Goal: Information Seeking & Learning: Learn about a topic

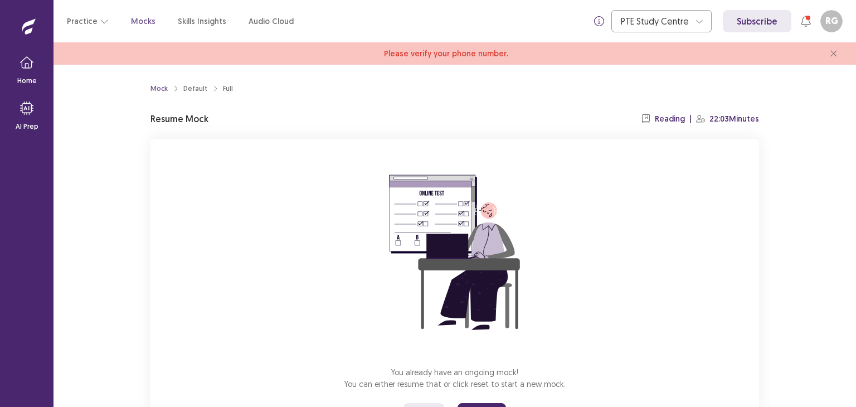
scroll to position [56, 0]
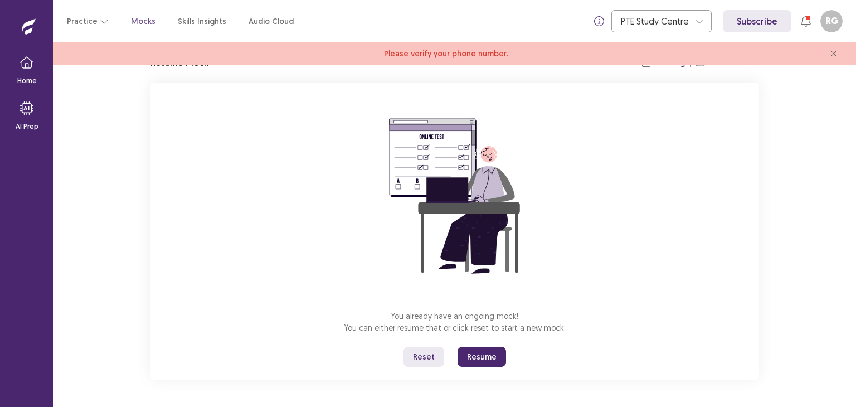
click at [479, 354] on button "Resume" at bounding box center [482, 357] width 48 height 20
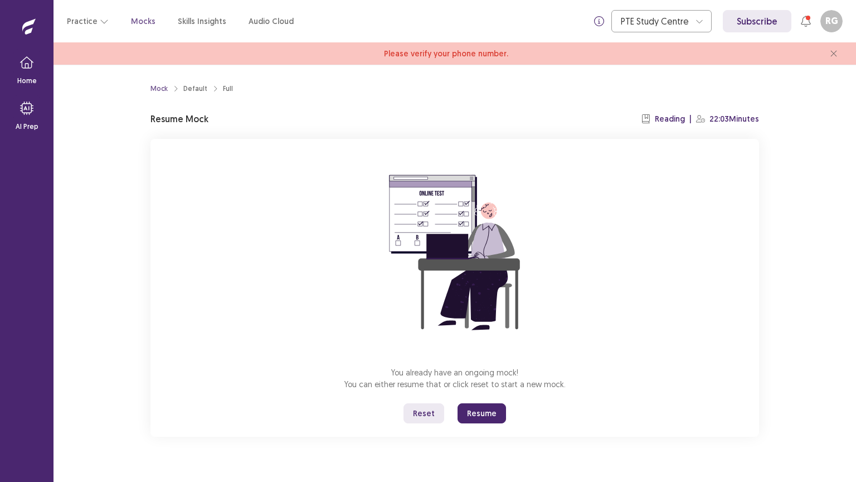
scroll to position [0, 0]
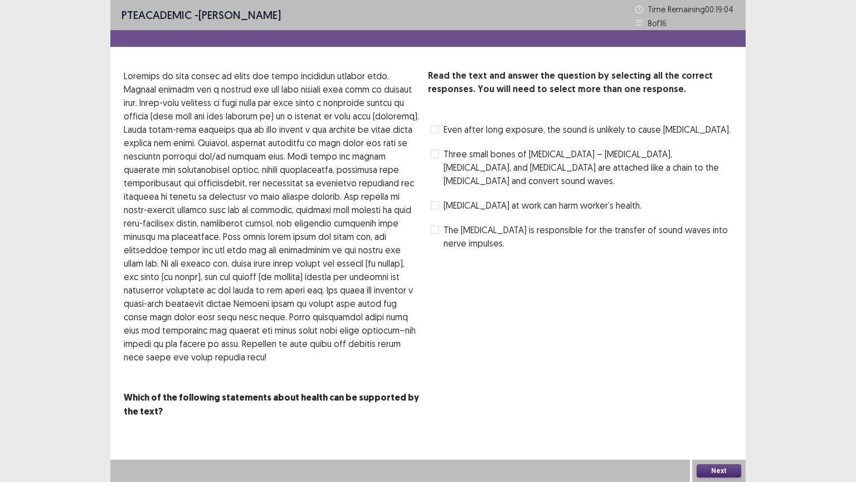
click at [453, 223] on span "The [MEDICAL_DATA] is responsible for the transfer of sound waves into nerve im…" at bounding box center [588, 236] width 289 height 27
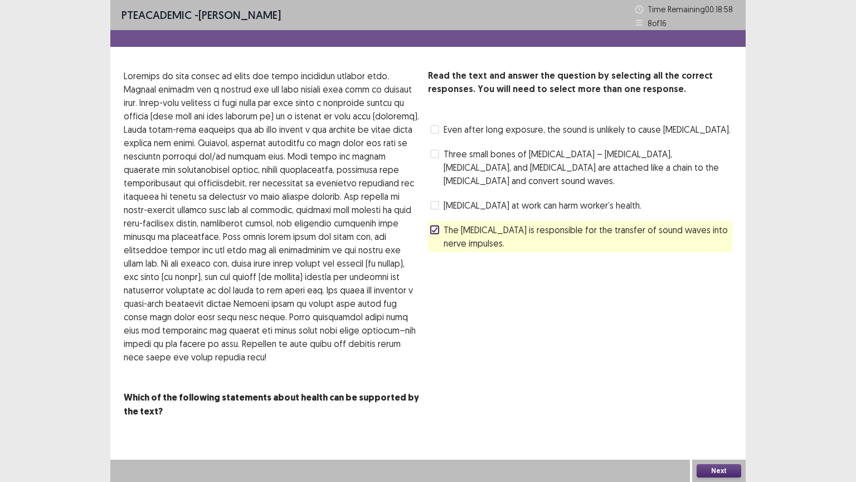
click at [445, 198] on span "[MEDICAL_DATA] at work can harm worker’s health." at bounding box center [543, 204] width 198 height 13
click at [698, 406] on button "Next" at bounding box center [719, 470] width 45 height 13
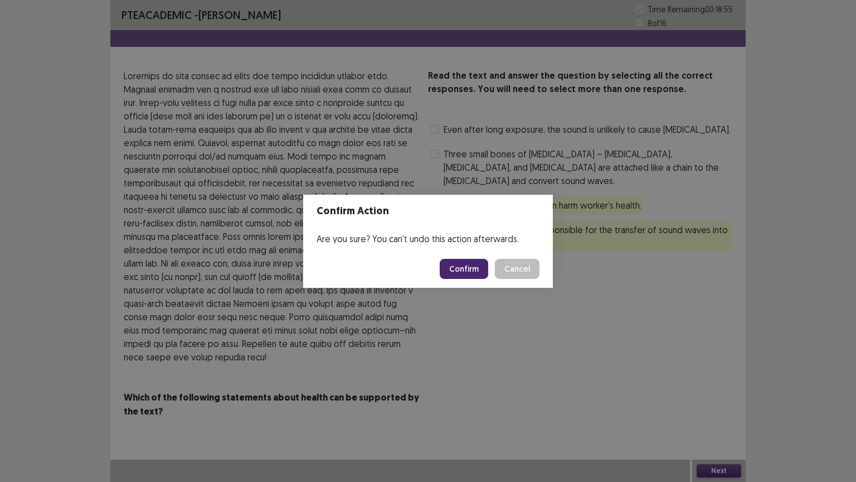
click at [466, 267] on button "Confirm" at bounding box center [464, 269] width 48 height 20
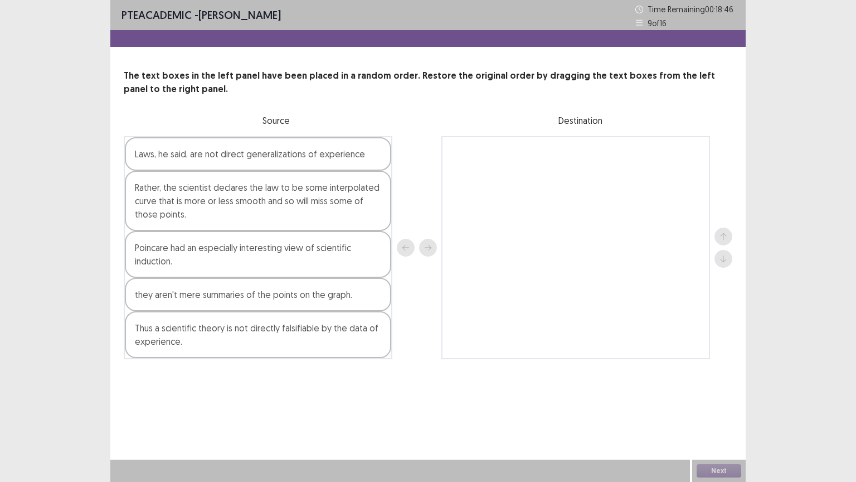
drag, startPoint x: 351, startPoint y: 256, endPoint x: 474, endPoint y: 176, distance: 147.0
click at [474, 176] on div "Laws, he said, are not direct generalizations of experience Rather, the scienti…" at bounding box center [428, 247] width 609 height 223
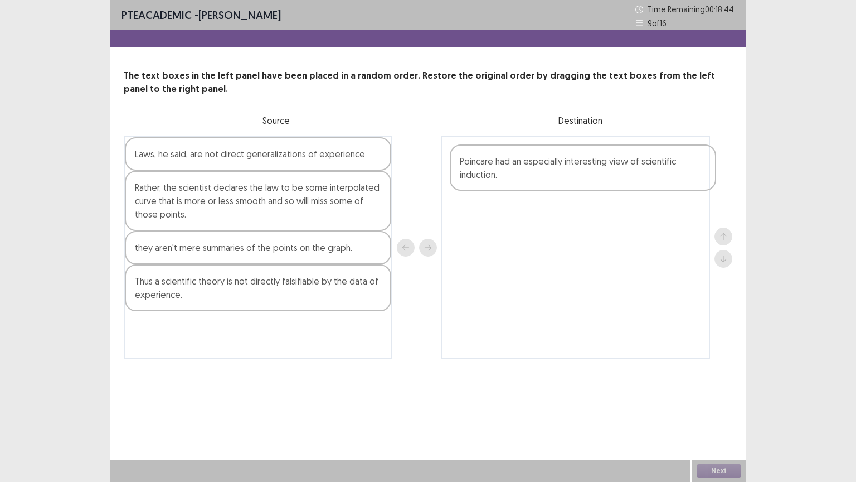
drag, startPoint x: 330, startPoint y: 205, endPoint x: 662, endPoint y: 178, distance: 333.2
click at [662, 178] on div "Laws, he said, are not direct generalizations of experience Poincare had an esp…" at bounding box center [428, 247] width 609 height 222
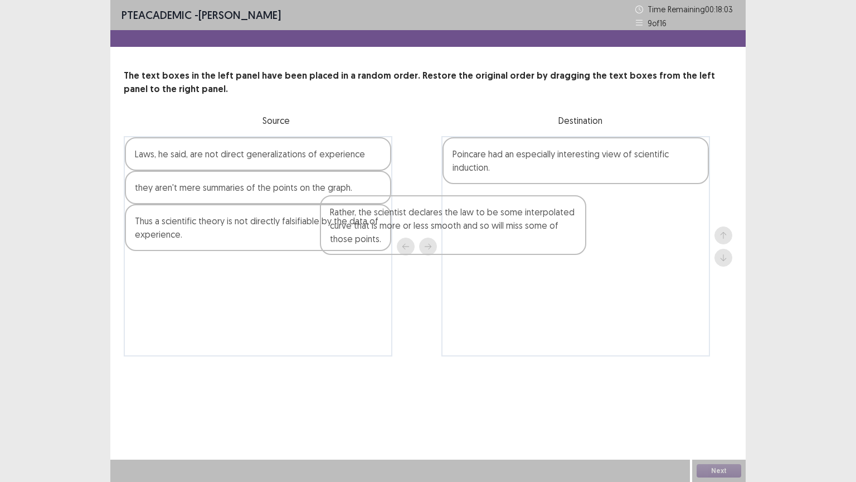
drag, startPoint x: 364, startPoint y: 195, endPoint x: 580, endPoint y: 225, distance: 217.1
click at [580, 225] on div "Laws, he said, are not direct generalizations of experience Rather, the scienti…" at bounding box center [428, 246] width 609 height 220
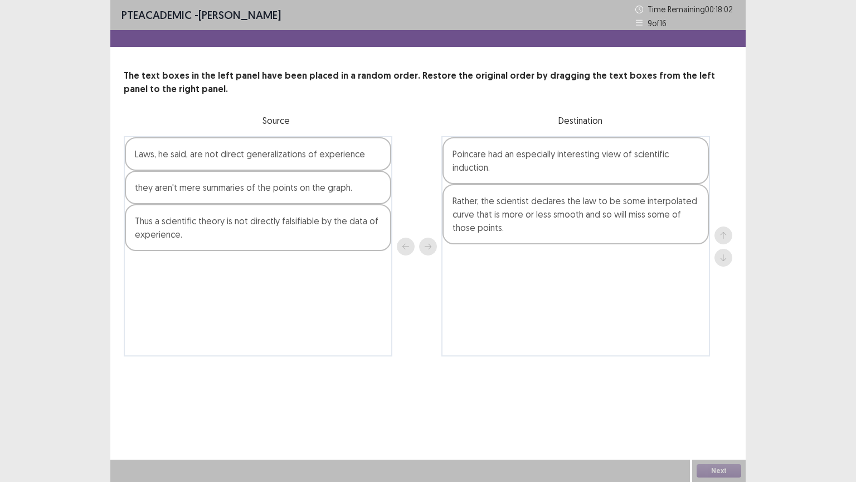
drag, startPoint x: 580, startPoint y: 225, endPoint x: 610, endPoint y: 224, distance: 30.1
click at [610, 224] on div "Poincare had an especially interesting view of scientific induction. Rather, th…" at bounding box center [575, 246] width 269 height 220
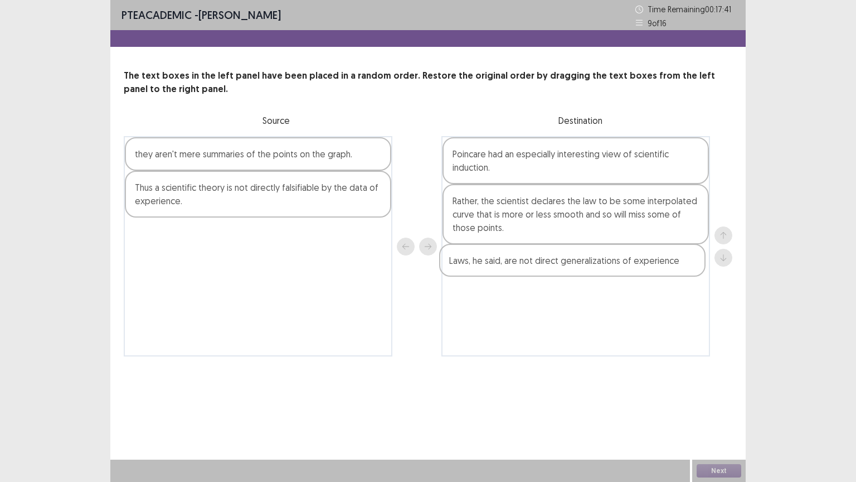
drag, startPoint x: 251, startPoint y: 165, endPoint x: 582, endPoint y: 280, distance: 350.6
click at [582, 280] on div "Laws, he said, are not direct generalizations of experience they aren't mere su…" at bounding box center [428, 246] width 609 height 220
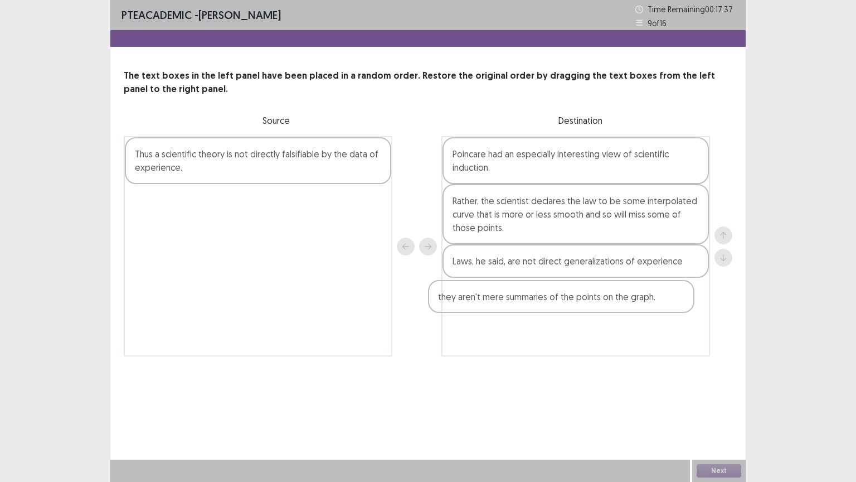
drag, startPoint x: 353, startPoint y: 161, endPoint x: 658, endPoint y: 307, distance: 337.8
click at [658, 307] on div "they aren't mere summaries of the points on the graph. Thus a scientific theory…" at bounding box center [428, 246] width 609 height 220
click at [343, 175] on div "Thus a scientific theory is not directly falsifiable by the data of experience." at bounding box center [258, 160] width 266 height 47
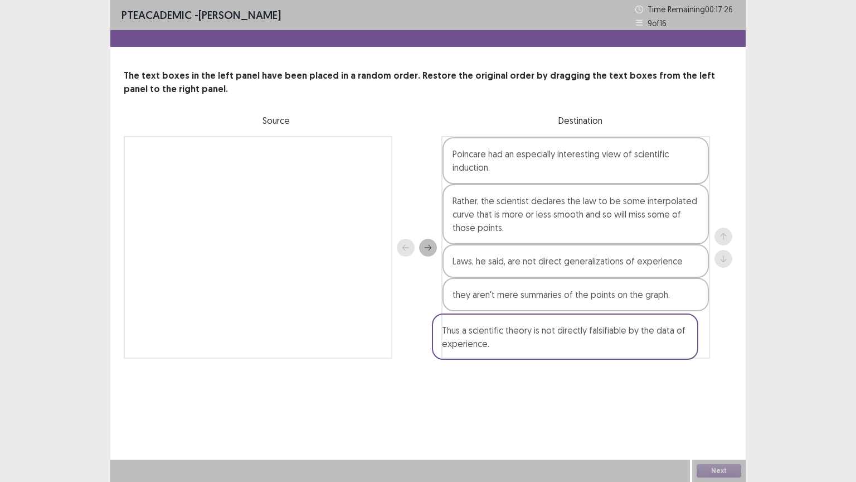
drag, startPoint x: 344, startPoint y: 175, endPoint x: 658, endPoint y: 352, distance: 360.4
click at [658, 352] on div "Thus a scientific theory is not directly falsifiable by the data of experience.…" at bounding box center [428, 247] width 609 height 222
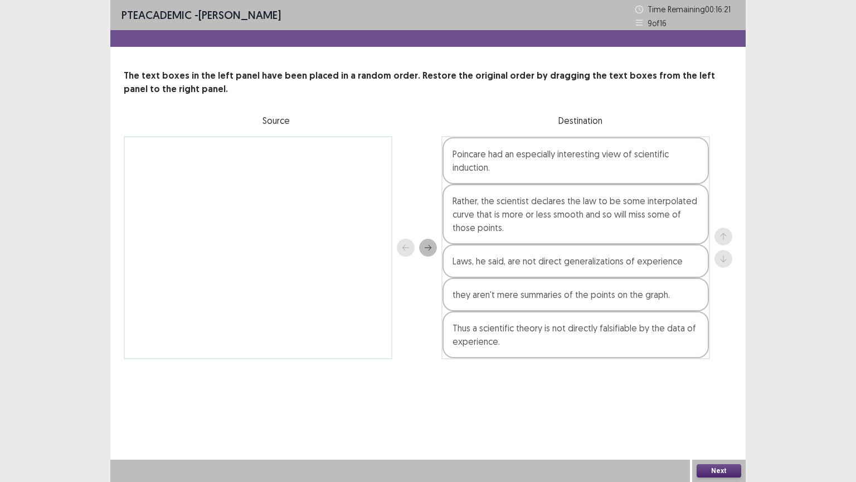
click at [722, 406] on button "Next" at bounding box center [719, 470] width 45 height 13
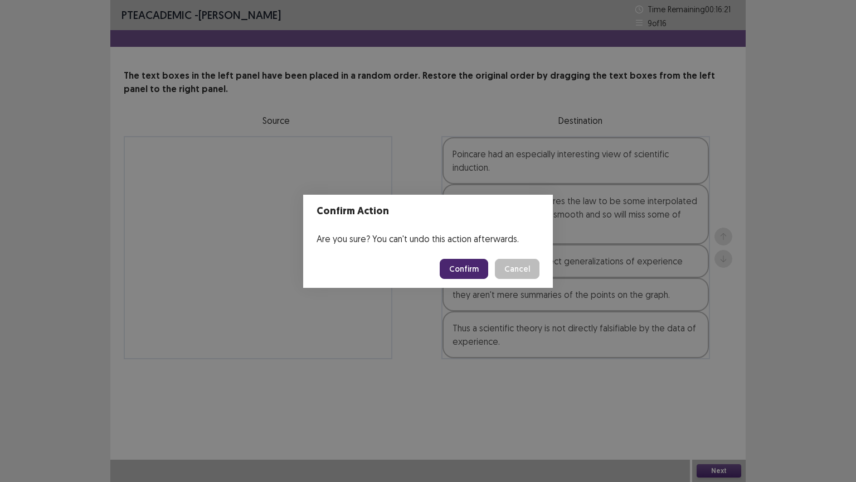
click at [466, 268] on button "Confirm" at bounding box center [464, 269] width 48 height 20
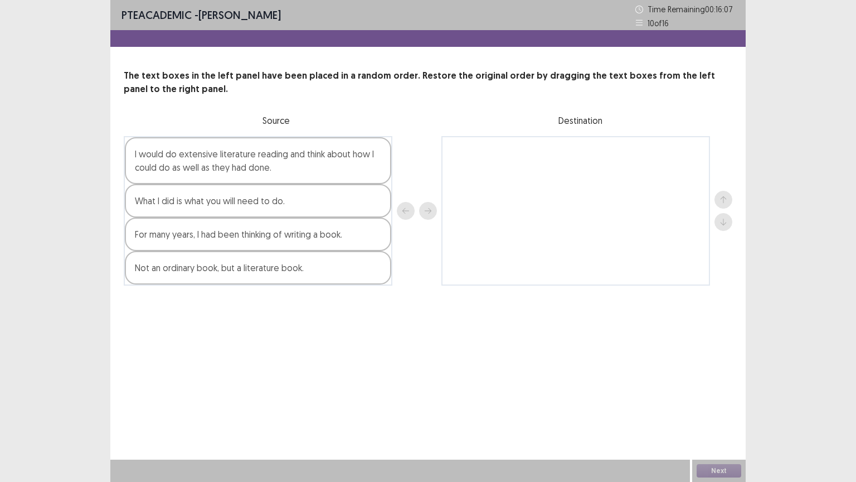
click at [297, 247] on div "For many years, I had been thinking of writing a book." at bounding box center [258, 233] width 266 height 33
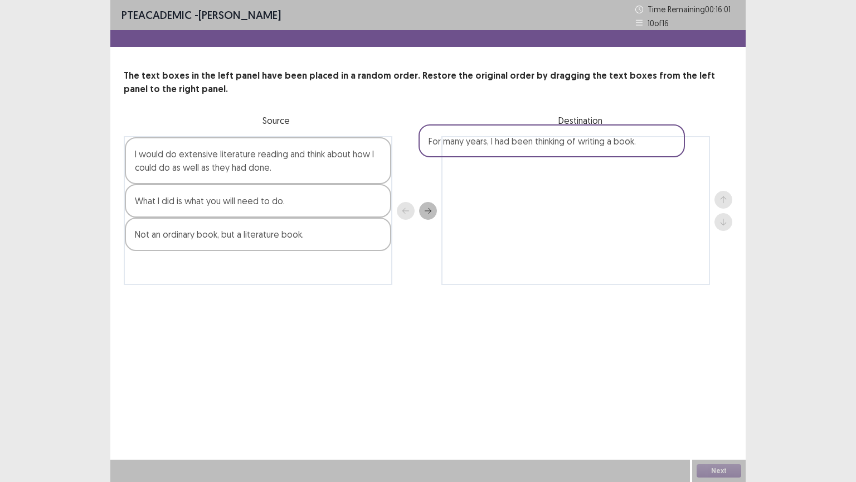
drag, startPoint x: 297, startPoint y: 247, endPoint x: 597, endPoint y: 161, distance: 311.9
click at [597, 161] on div "I would do extensive literature reading and think about how I could do as well …" at bounding box center [428, 210] width 609 height 149
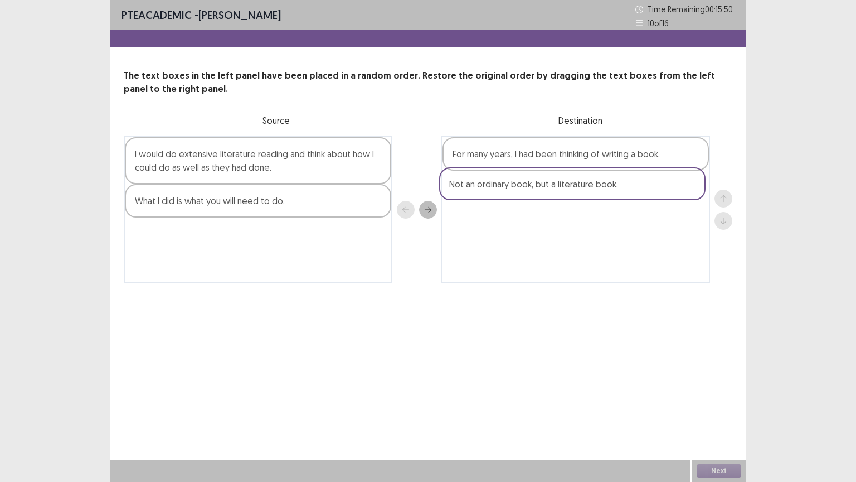
drag, startPoint x: 313, startPoint y: 240, endPoint x: 633, endPoint y: 188, distance: 324.0
click at [633, 188] on div "I would do extensive literature reading and think about how I could do as well …" at bounding box center [428, 209] width 609 height 147
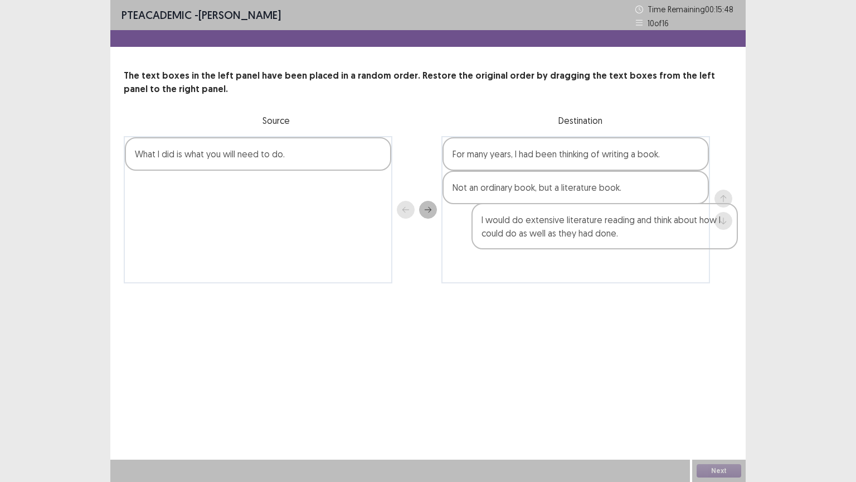
drag, startPoint x: 293, startPoint y: 165, endPoint x: 618, endPoint y: 245, distance: 334.7
click at [618, 245] on div "I would do extensive literature reading and think about how I could do as well …" at bounding box center [428, 209] width 609 height 147
drag, startPoint x: 350, startPoint y: 158, endPoint x: 642, endPoint y: 270, distance: 312.8
click at [642, 270] on div "What I did is what you will need to do. For many years, I had been thinking of …" at bounding box center [428, 210] width 609 height 149
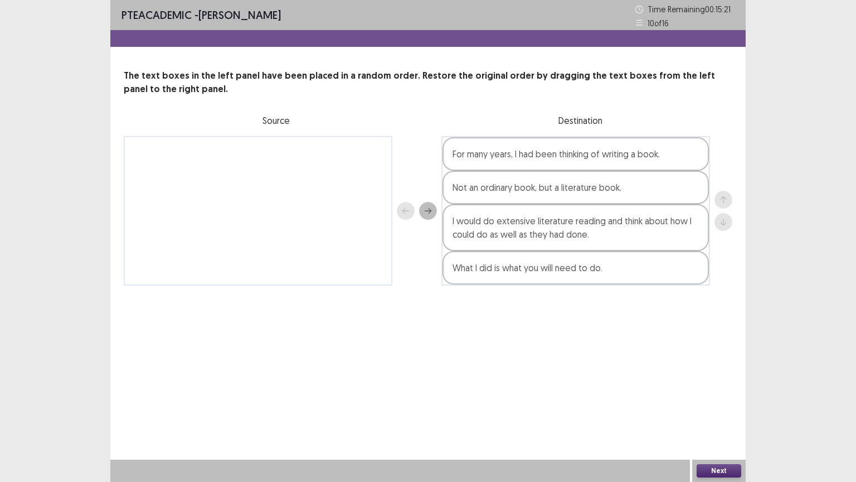
click at [728, 406] on button "Next" at bounding box center [719, 470] width 45 height 13
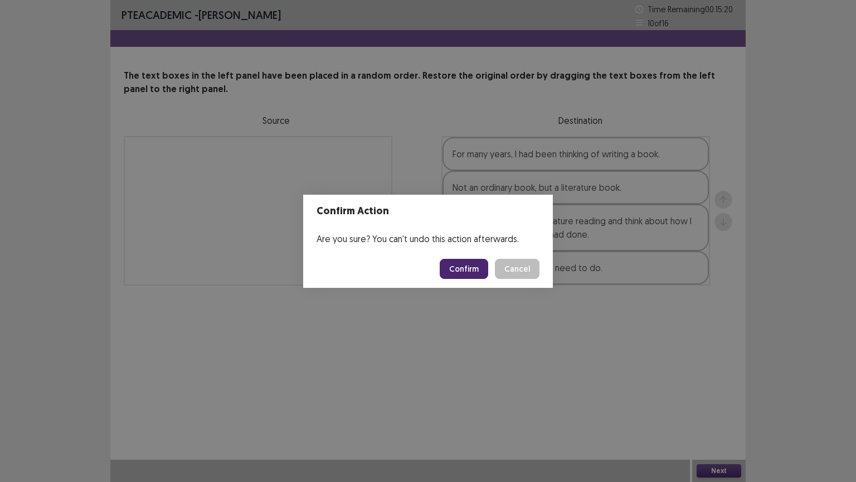
click at [465, 261] on button "Confirm" at bounding box center [464, 269] width 48 height 20
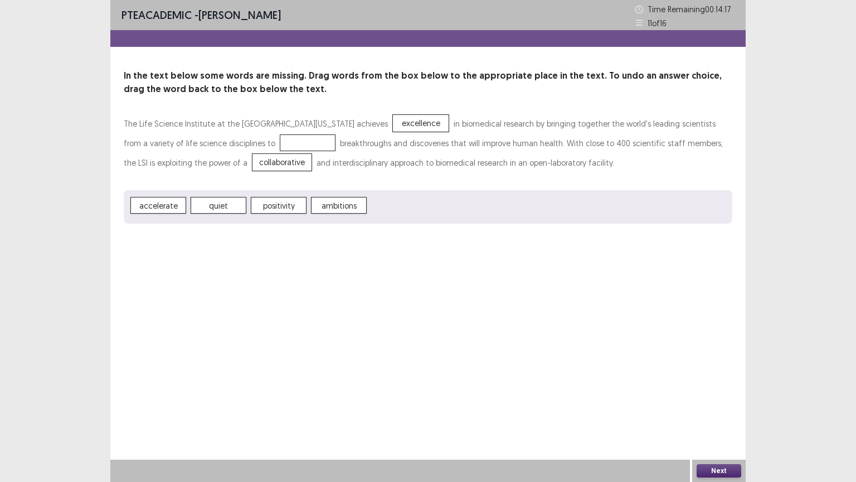
click at [227, 207] on span "quiet" at bounding box center [219, 205] width 56 height 17
click at [722, 406] on button "Next" at bounding box center [719, 470] width 45 height 13
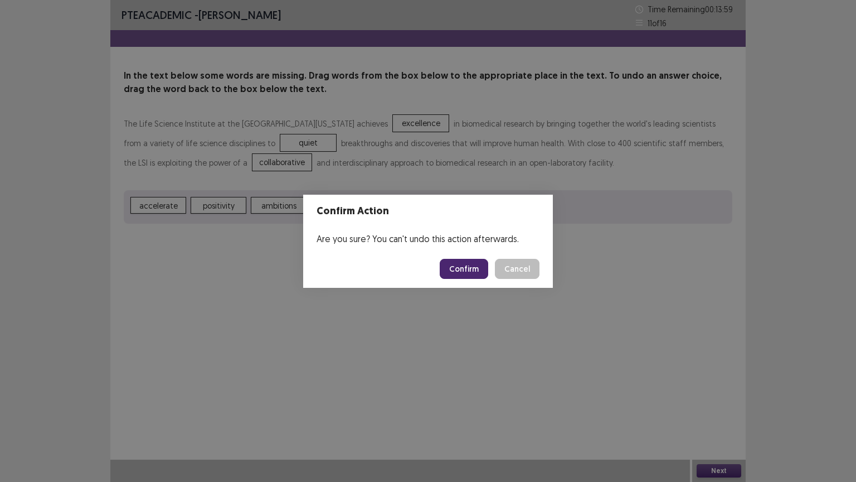
click at [470, 271] on button "Confirm" at bounding box center [464, 269] width 48 height 20
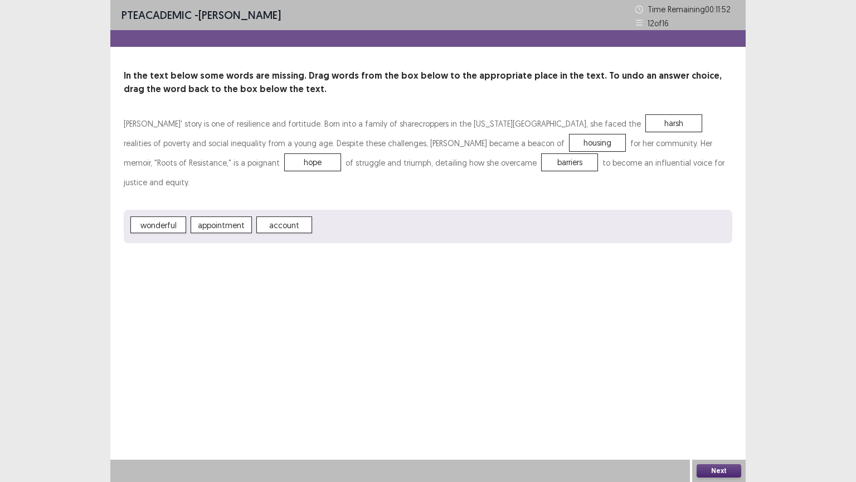
click at [725, 406] on button "Next" at bounding box center [719, 470] width 45 height 13
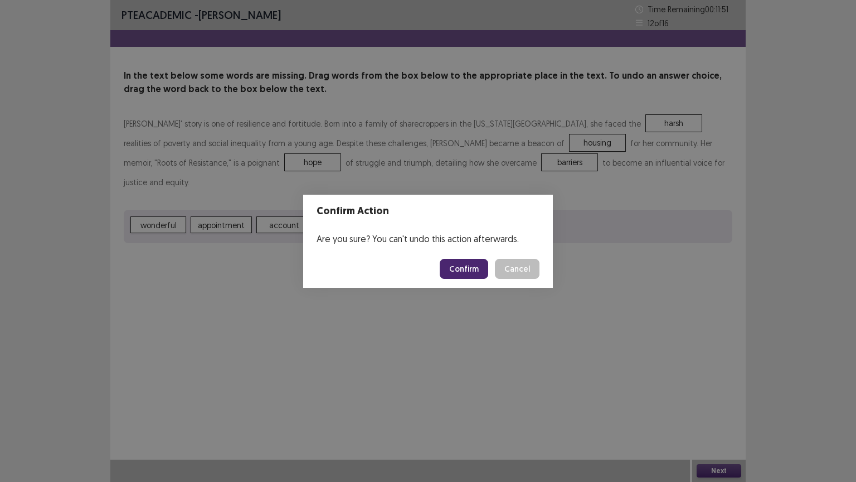
click at [472, 264] on button "Confirm" at bounding box center [464, 269] width 48 height 20
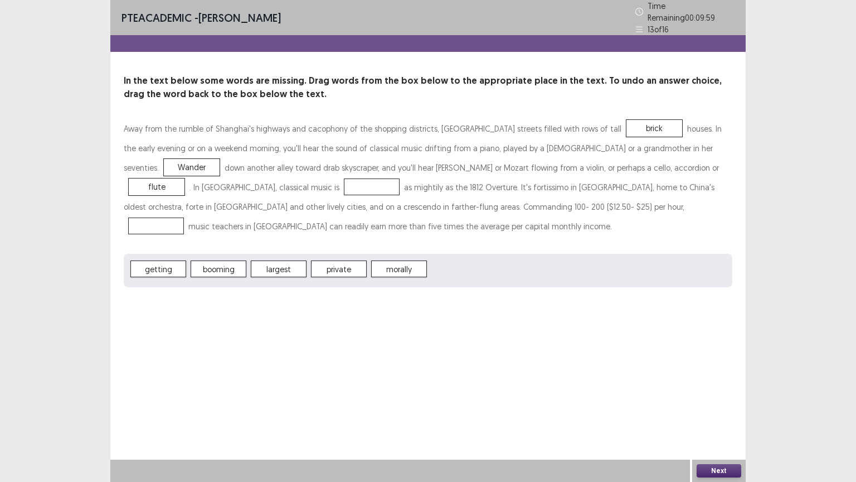
drag, startPoint x: 219, startPoint y: 256, endPoint x: 194, endPoint y: 339, distance: 86.7
click at [194, 339] on div "PTE academic - RAJ GIRI Time Remaining 00 : 09 : 59 13 of 16 In the text below …" at bounding box center [427, 241] width 635 height 482
drag, startPoint x: 279, startPoint y: 261, endPoint x: 201, endPoint y: 193, distance: 103.1
drag, startPoint x: 201, startPoint y: 193, endPoint x: 269, endPoint y: 265, distance: 98.9
click at [269, 265] on div "PTE academic - RAJ GIRI Time Remaining 00 : 09 : 53 13 of 16 In the text below …" at bounding box center [427, 241] width 635 height 482
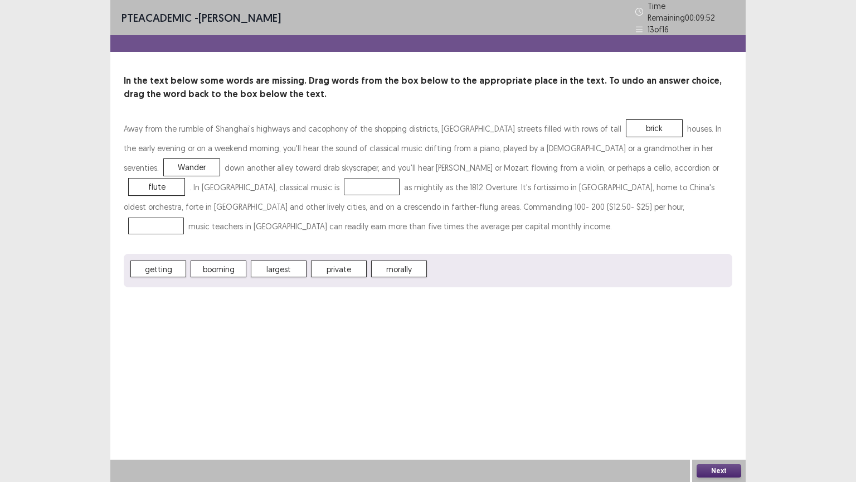
drag, startPoint x: 269, startPoint y: 265, endPoint x: 201, endPoint y: 172, distance: 115.1
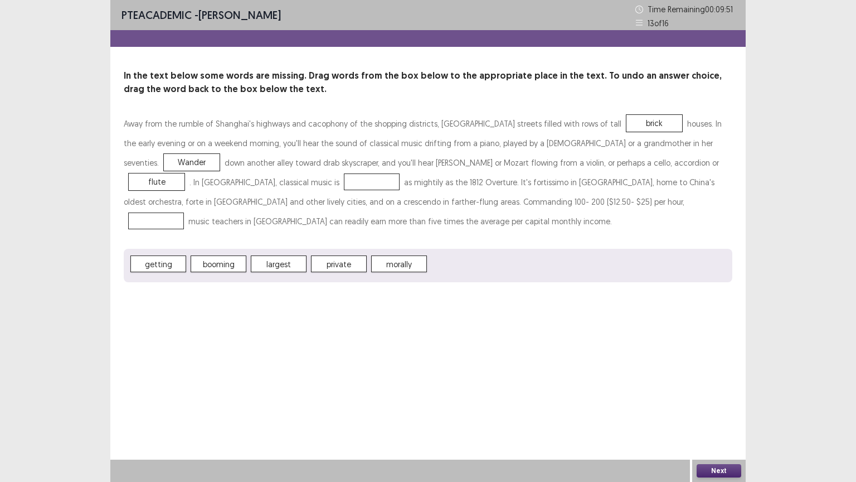
drag, startPoint x: 201, startPoint y: 172, endPoint x: 453, endPoint y: 325, distance: 294.6
click at [453, 325] on div "PTE academic - RAJ GIRI Time Remaining 00 : 09 : 51 13 of 16 In the text below …" at bounding box center [427, 241] width 635 height 482
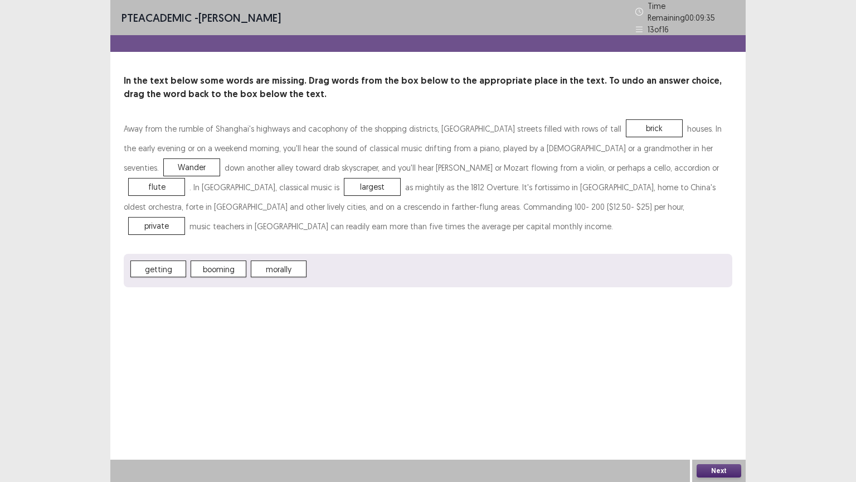
click at [717, 406] on button "Next" at bounding box center [719, 470] width 45 height 13
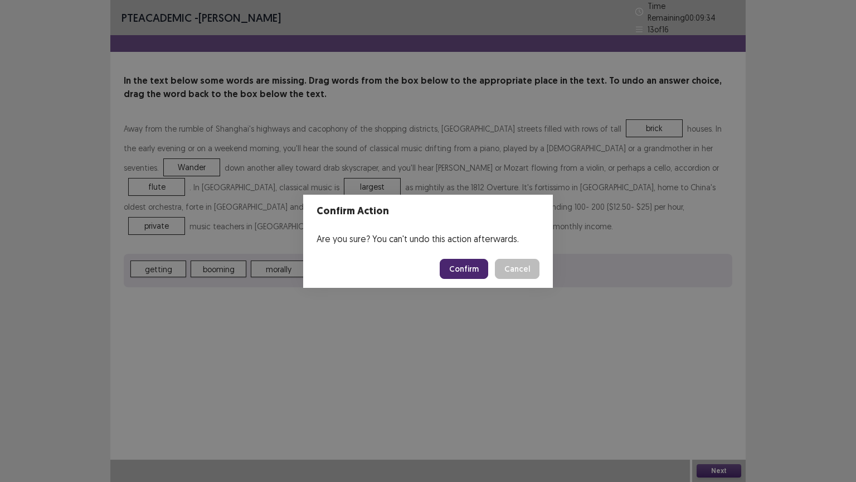
click at [477, 263] on button "Confirm" at bounding box center [464, 269] width 48 height 20
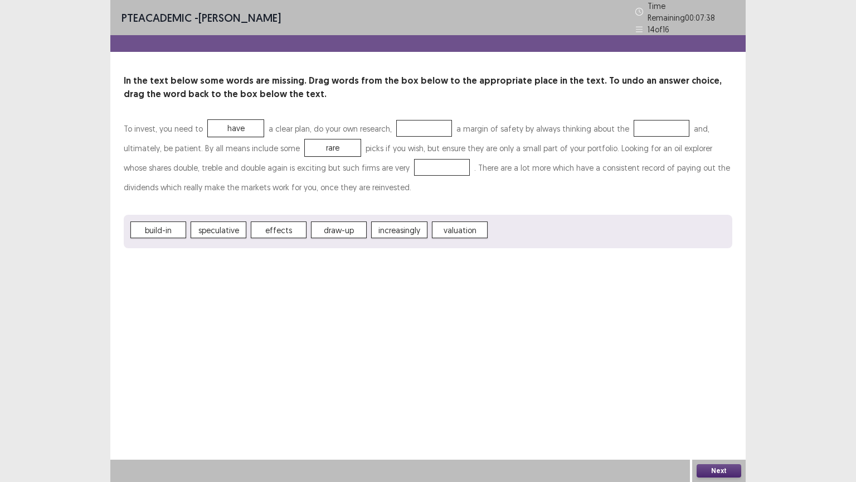
drag, startPoint x: 401, startPoint y: 158, endPoint x: 284, endPoint y: 327, distance: 205.3
click at [284, 327] on div "PTE academic - RAJ GIRI Time Remaining 00 : 07 : 38 14 of 16 In the text below …" at bounding box center [427, 241] width 635 height 482
click at [720, 406] on button "Next" at bounding box center [719, 470] width 45 height 13
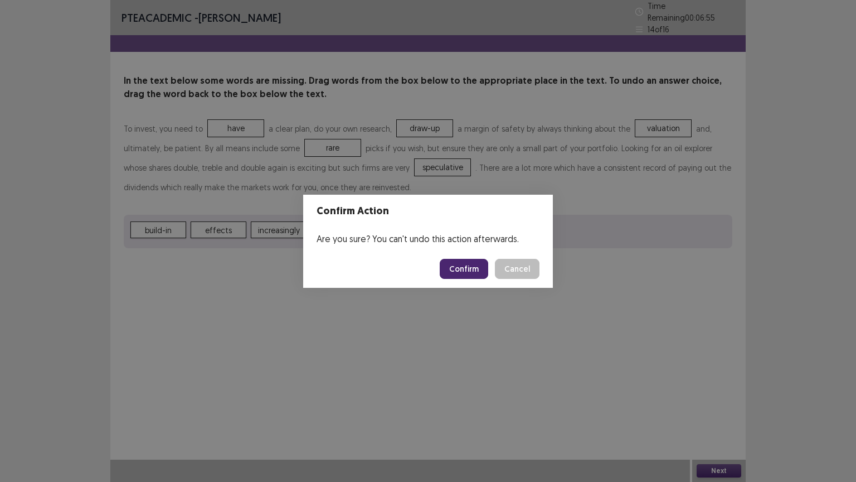
click at [478, 272] on button "Confirm" at bounding box center [464, 269] width 48 height 20
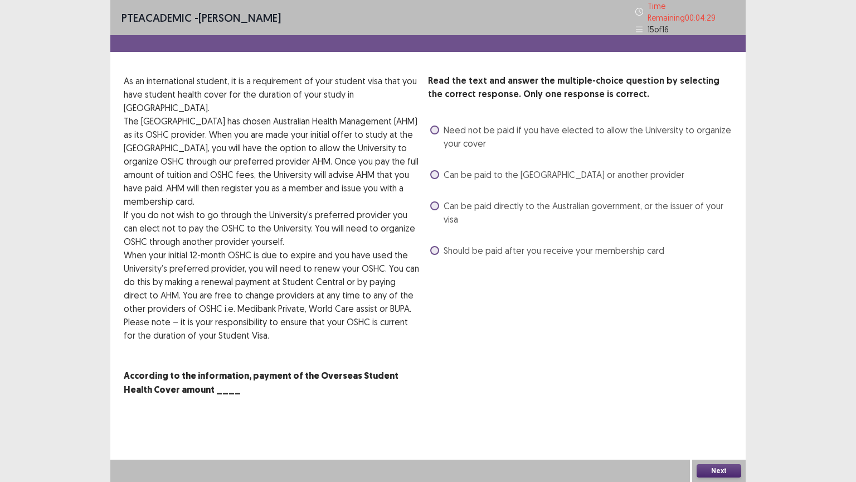
click at [450, 207] on span "Can be paid directly to the Australian government, or the issuer of your visa" at bounding box center [588, 212] width 289 height 27
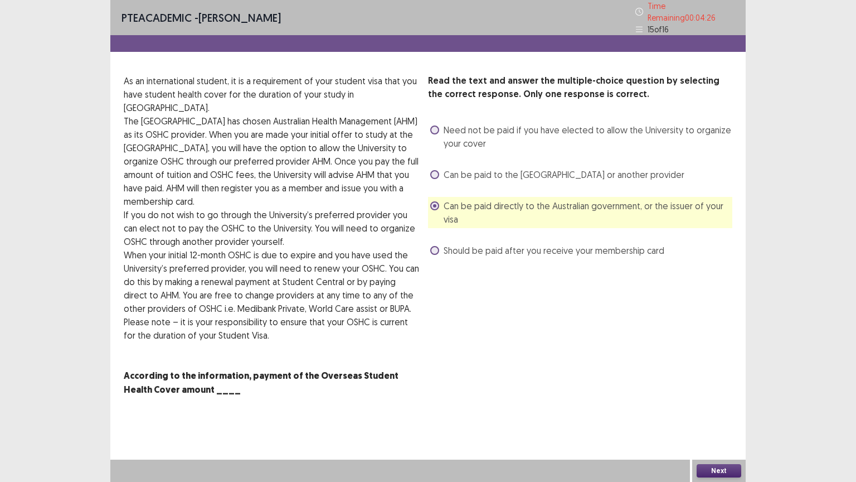
click at [726, 406] on button "Next" at bounding box center [719, 470] width 45 height 13
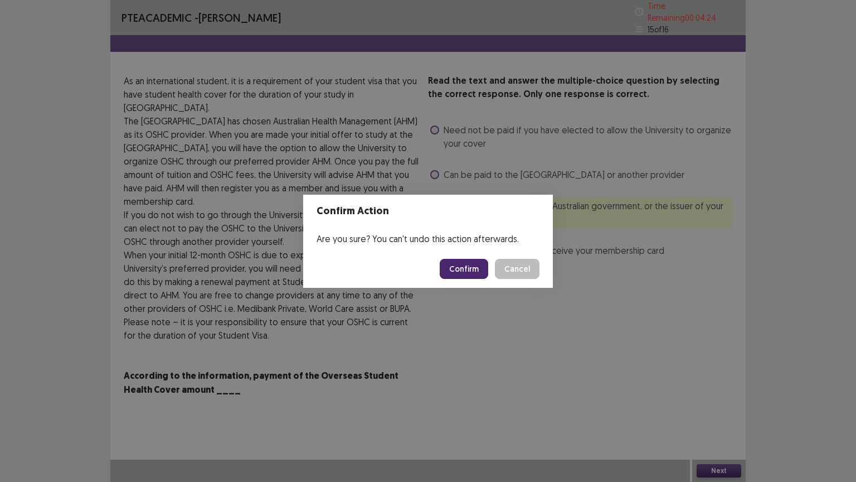
click at [478, 264] on button "Confirm" at bounding box center [464, 269] width 48 height 20
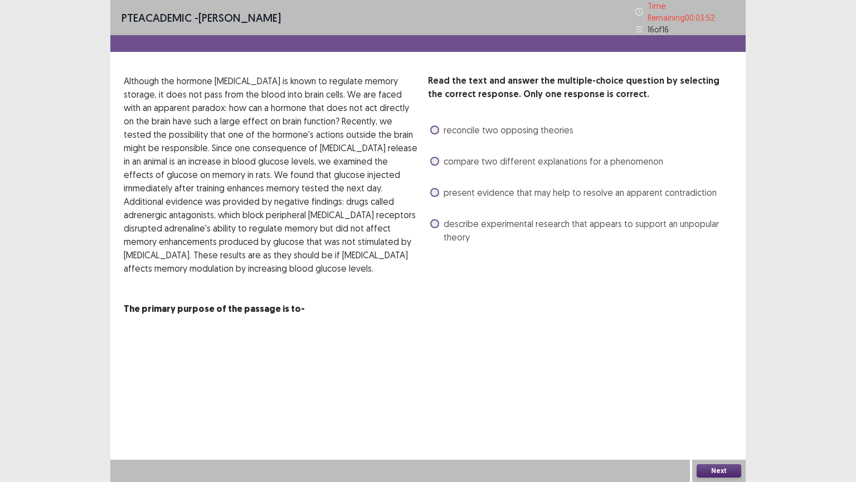
click at [495, 223] on span "describe experimental research that appears to support an unpopular theory" at bounding box center [588, 230] width 289 height 27
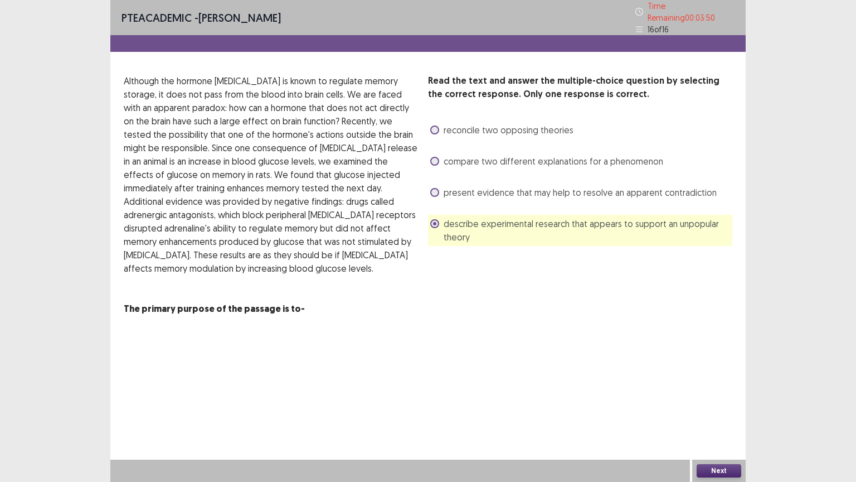
click at [716, 406] on button "Next" at bounding box center [719, 470] width 45 height 13
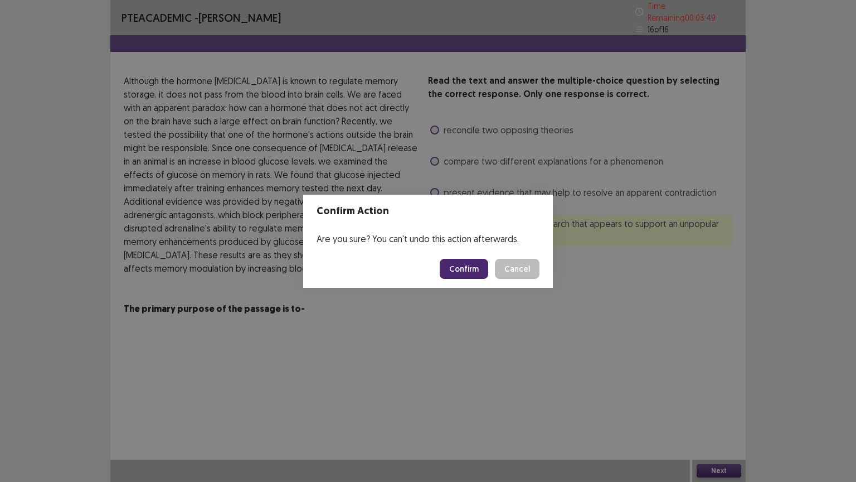
click at [477, 268] on button "Confirm" at bounding box center [464, 269] width 48 height 20
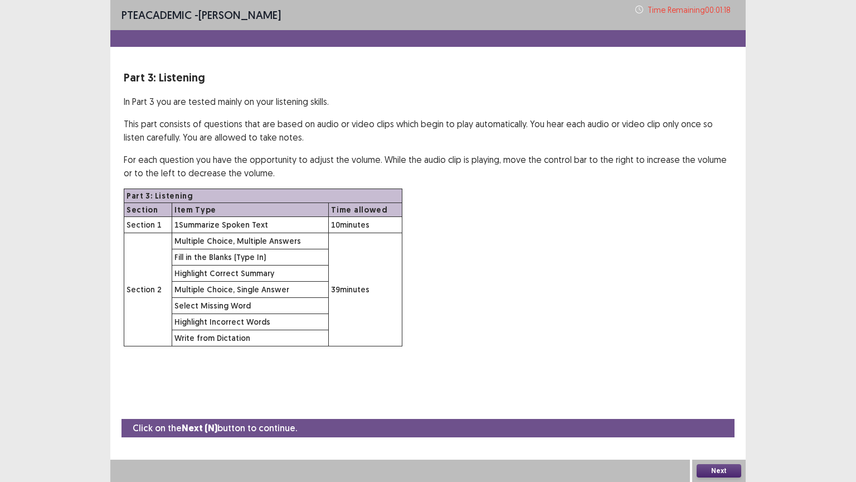
click at [722, 406] on button "Next" at bounding box center [719, 470] width 45 height 13
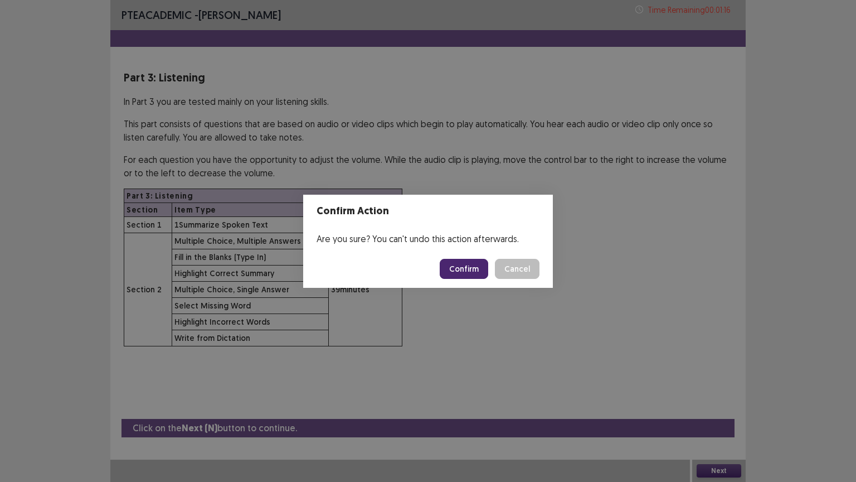
click at [461, 265] on button "Confirm" at bounding box center [464, 269] width 48 height 20
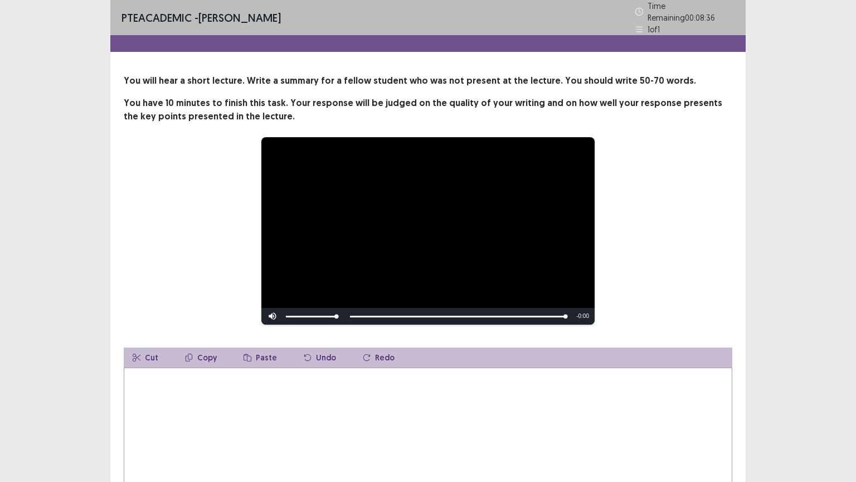
click at [339, 401] on textarea at bounding box center [428, 428] width 609 height 123
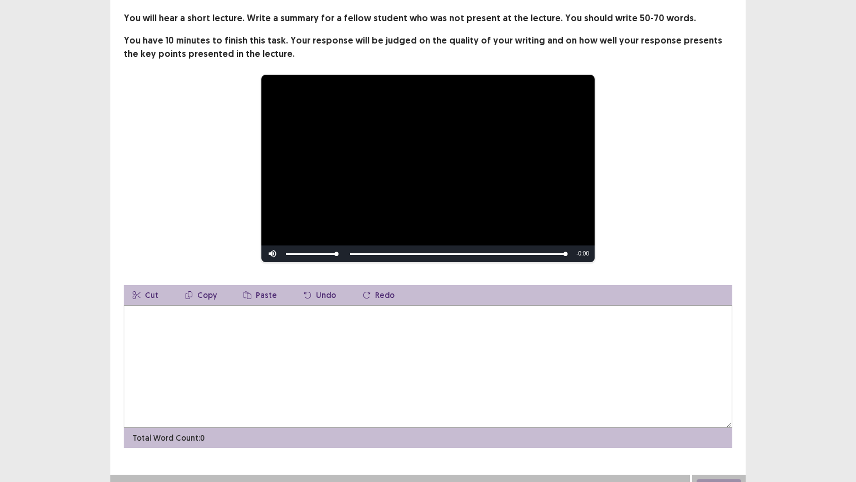
scroll to position [69, 0]
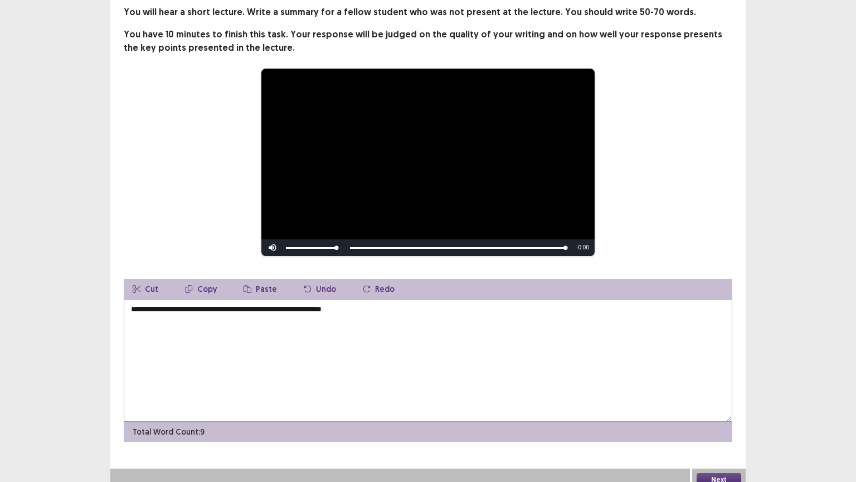
click at [291, 300] on textarea "**********" at bounding box center [428, 360] width 609 height 123
click at [390, 300] on textarea "**********" at bounding box center [428, 360] width 609 height 123
click at [286, 307] on textarea "**********" at bounding box center [428, 360] width 609 height 123
click at [450, 302] on textarea "**********" at bounding box center [428, 360] width 609 height 123
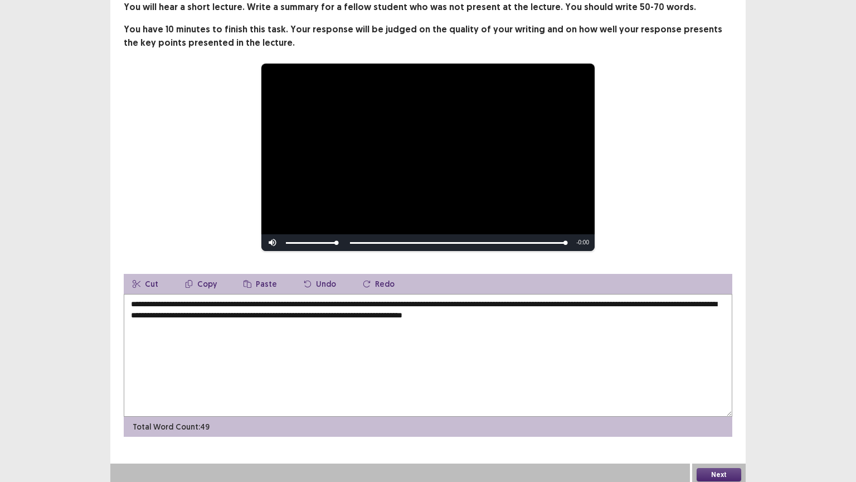
click at [684, 305] on textarea "**********" at bounding box center [428, 355] width 609 height 123
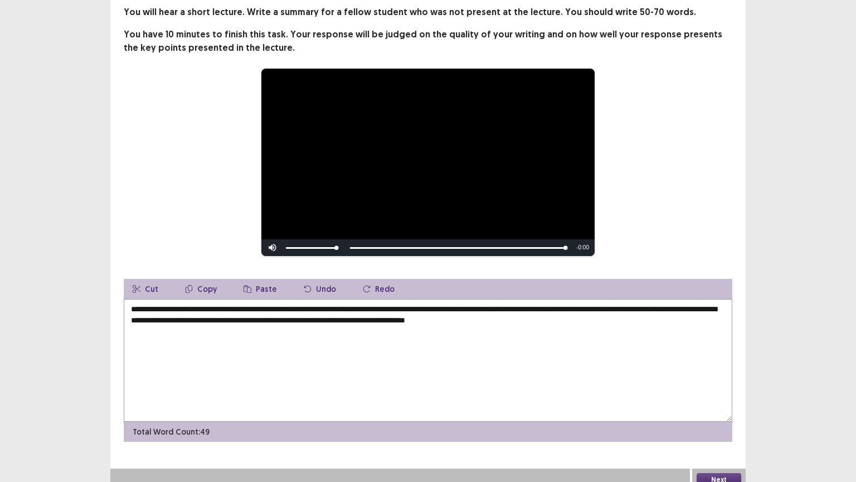
click at [202, 315] on textarea "**********" at bounding box center [428, 360] width 609 height 123
click at [205, 315] on textarea "**********" at bounding box center [428, 360] width 609 height 123
click at [629, 312] on textarea "**********" at bounding box center [428, 360] width 609 height 123
type textarea "**********"
click at [719, 406] on button "Next" at bounding box center [719, 479] width 45 height 13
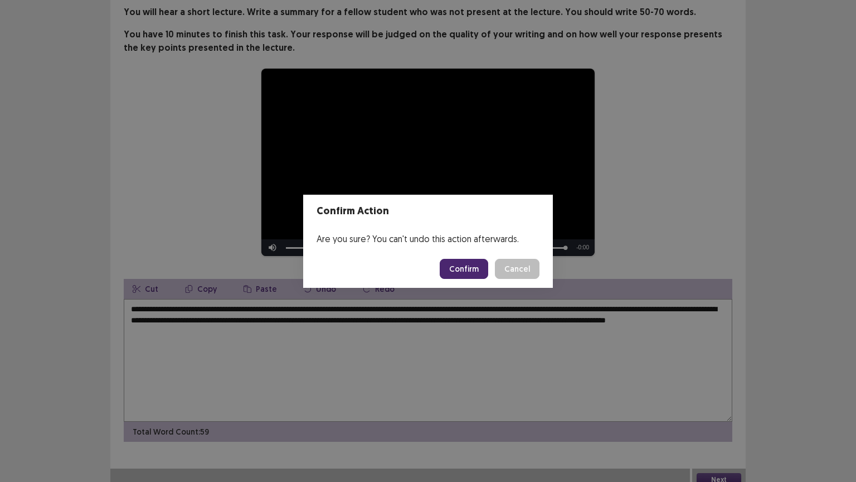
click at [475, 272] on button "Confirm" at bounding box center [464, 269] width 48 height 20
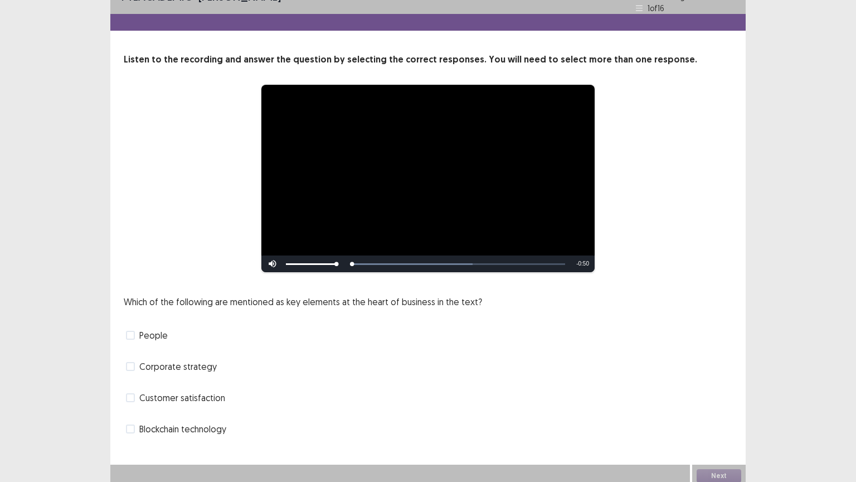
scroll to position [16, 0]
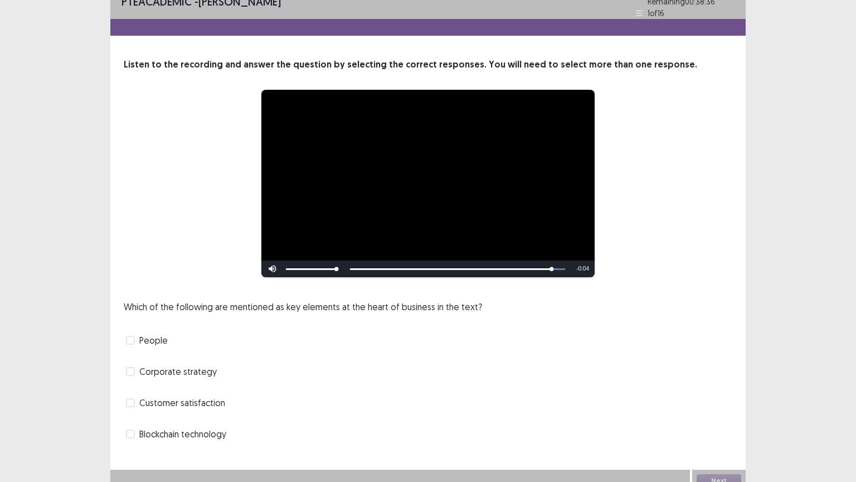
click at [198, 406] on span "Blockchain technology" at bounding box center [182, 433] width 87 height 13
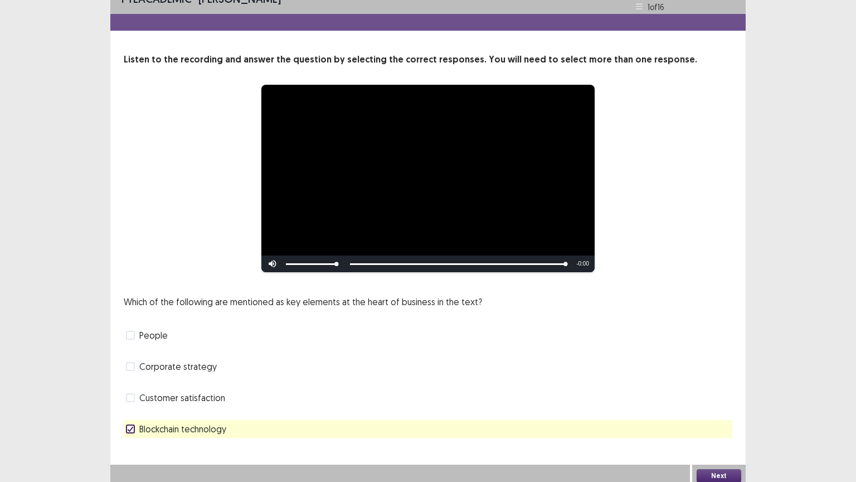
click at [725, 406] on button "Next" at bounding box center [719, 475] width 45 height 13
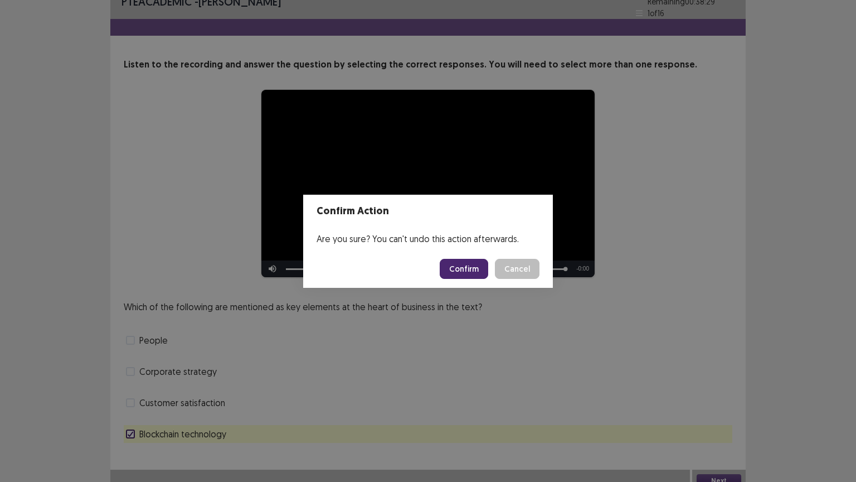
click at [474, 274] on button "Confirm" at bounding box center [464, 269] width 48 height 20
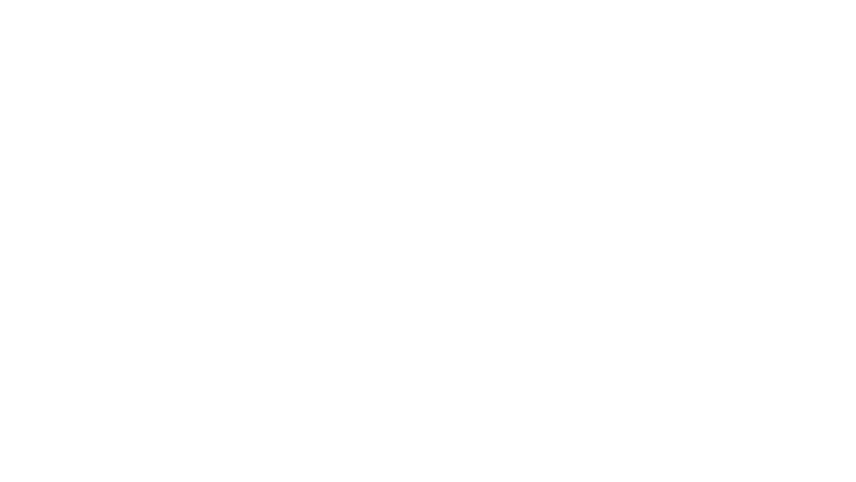
scroll to position [0, 0]
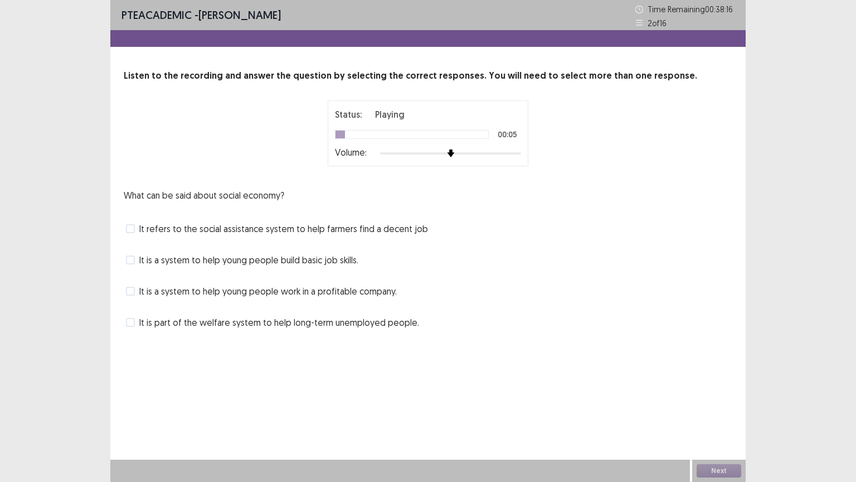
click at [472, 149] on div "Status: Playing 00:05 Volume:" at bounding box center [428, 133] width 186 height 51
click at [472, 149] on div at bounding box center [450, 153] width 141 height 9
drag, startPoint x: 352, startPoint y: 312, endPoint x: 344, endPoint y: 324, distance: 14.7
click at [344, 324] on div "What can be said about social economy? It refers to the social assistance syste…" at bounding box center [428, 259] width 609 height 143
click at [344, 324] on span "It is part of the welfare system to help long-term unemployed people." at bounding box center [279, 321] width 280 height 13
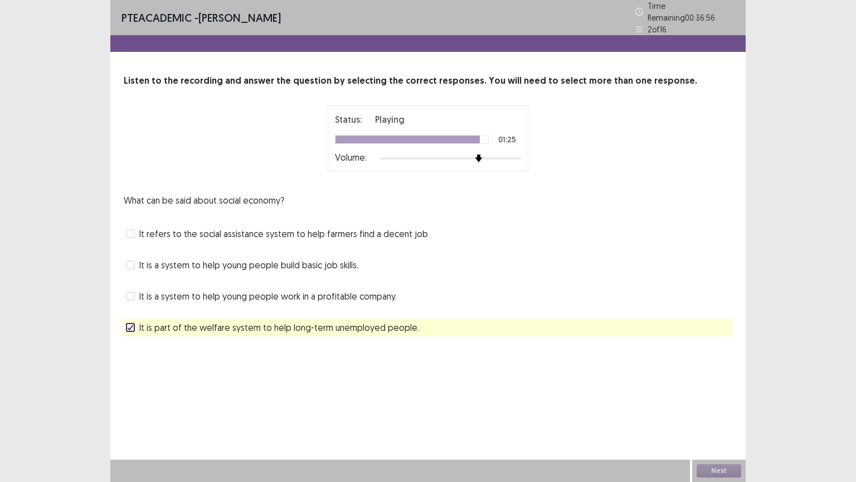
click at [336, 263] on span "It is a system to help young people build basic job skills." at bounding box center [248, 264] width 219 height 13
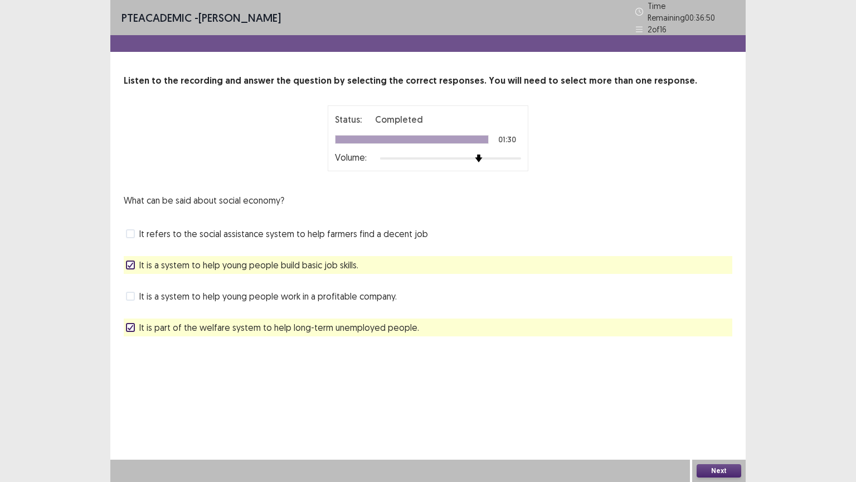
click at [716, 406] on button "Next" at bounding box center [719, 470] width 45 height 13
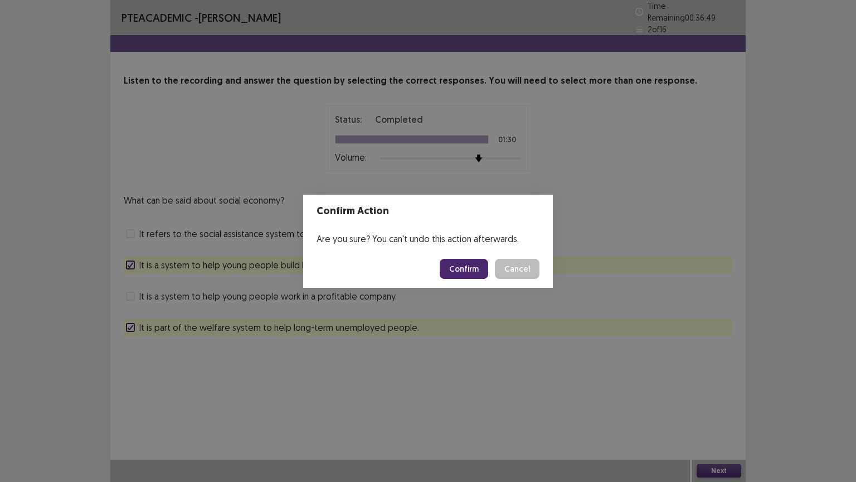
click at [477, 266] on button "Confirm" at bounding box center [464, 269] width 48 height 20
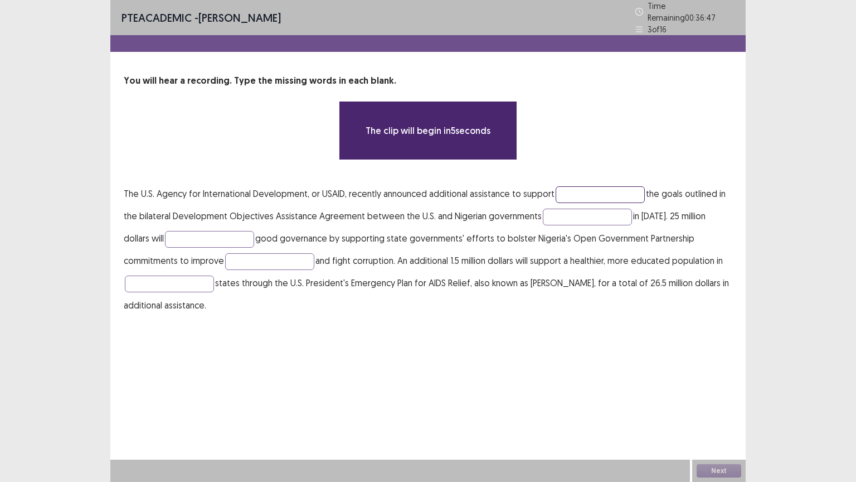
click at [567, 187] on input "text" at bounding box center [600, 194] width 89 height 17
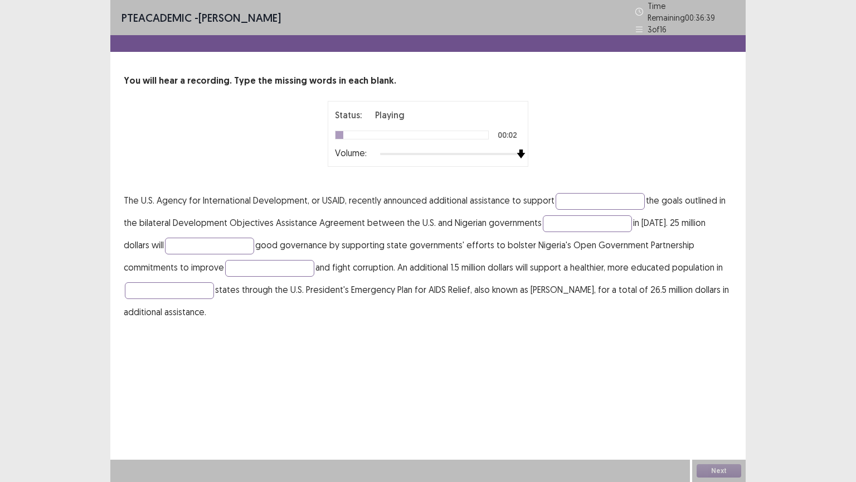
click at [518, 149] on div at bounding box center [450, 153] width 141 height 9
click at [205, 285] on input "text" at bounding box center [169, 290] width 89 height 17
type input "********"
click at [225, 261] on input "text" at bounding box center [269, 268] width 89 height 17
type input "**********"
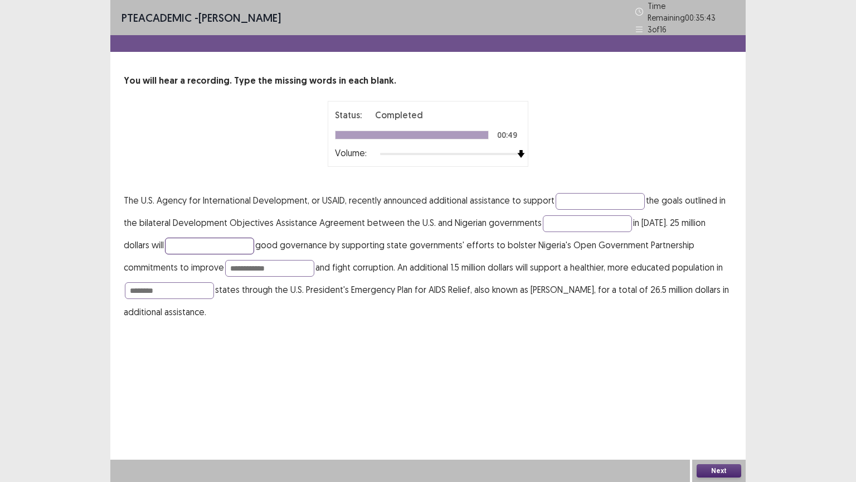
click at [179, 242] on input "text" at bounding box center [209, 245] width 89 height 17
type input "********"
click at [571, 220] on input "text" at bounding box center [587, 223] width 89 height 17
type input "******"
click at [593, 193] on input "text" at bounding box center [600, 201] width 89 height 17
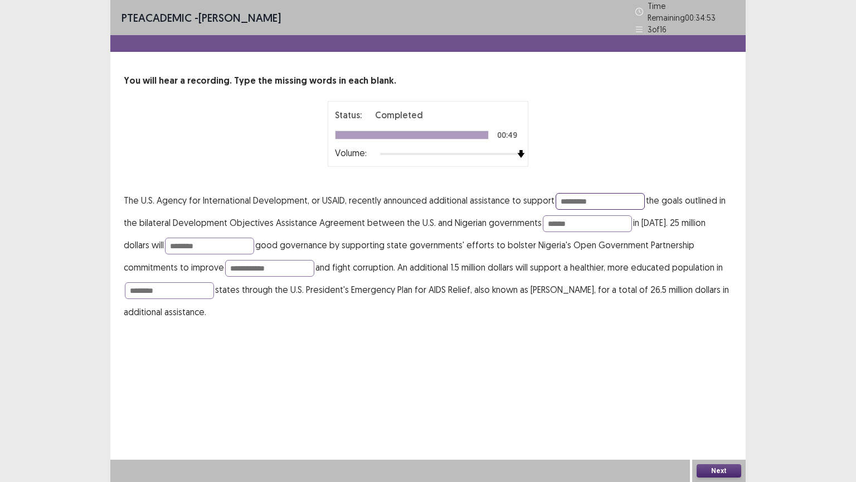
type input "*********"
click at [727, 406] on button "Next" at bounding box center [719, 470] width 45 height 13
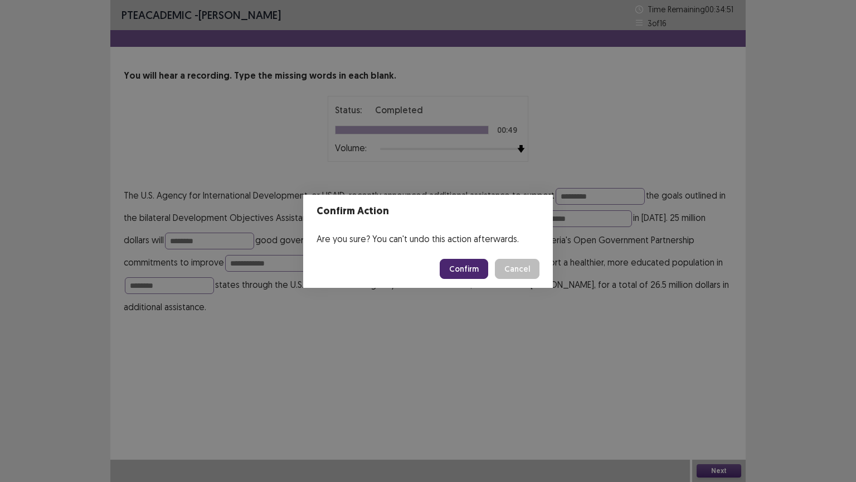
click at [458, 270] on button "Confirm" at bounding box center [464, 269] width 48 height 20
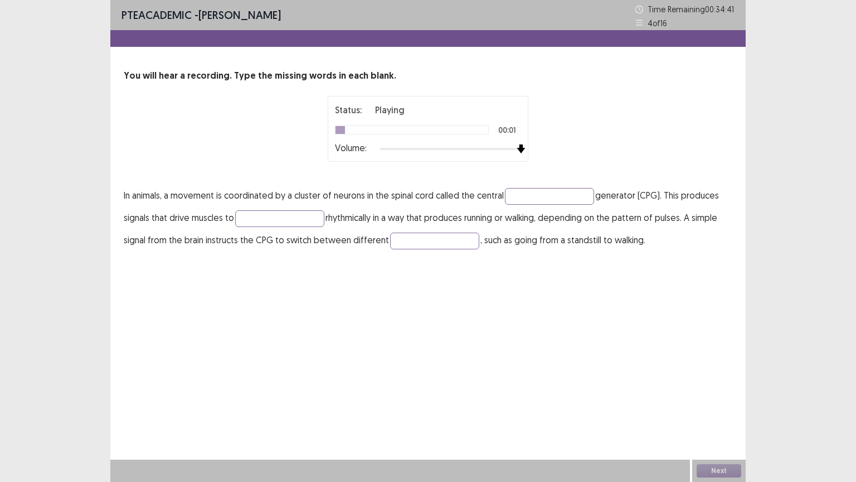
click at [521, 148] on div at bounding box center [450, 148] width 141 height 9
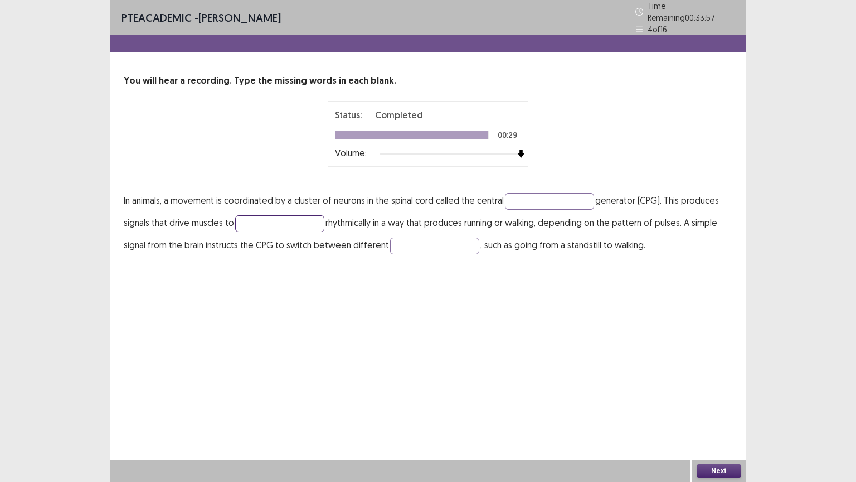
click at [279, 215] on input "text" at bounding box center [279, 223] width 89 height 17
type input "*******"
click at [427, 242] on input "text" at bounding box center [434, 245] width 89 height 17
type input "*****"
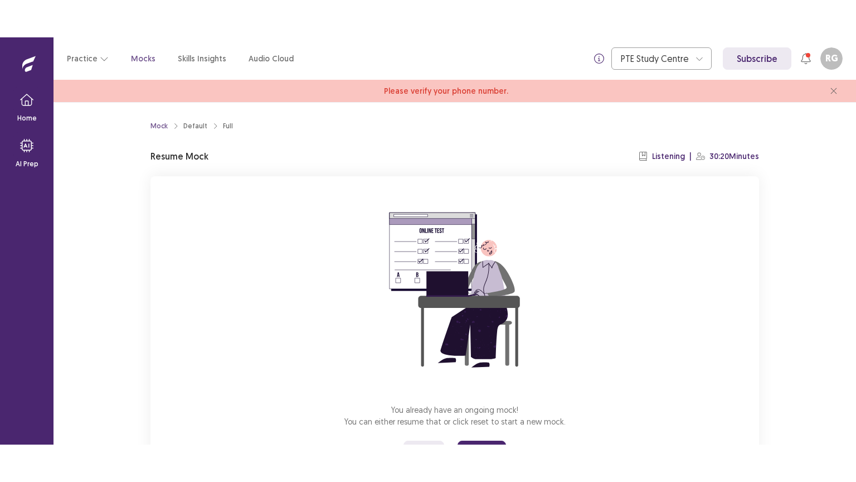
scroll to position [56, 0]
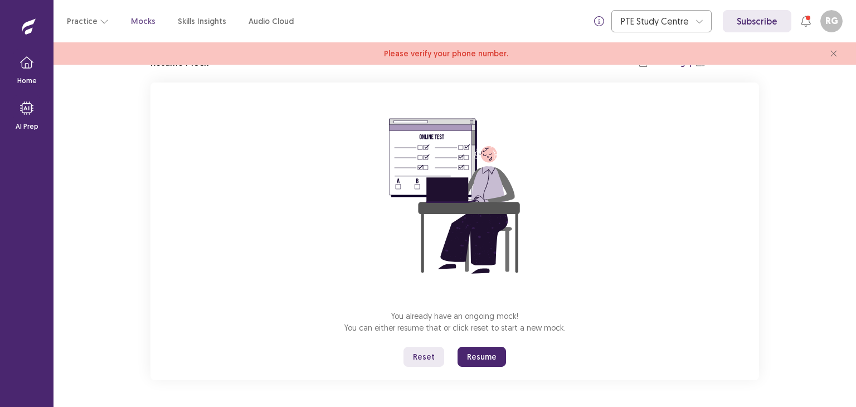
click at [494, 359] on button "Resume" at bounding box center [482, 357] width 48 height 20
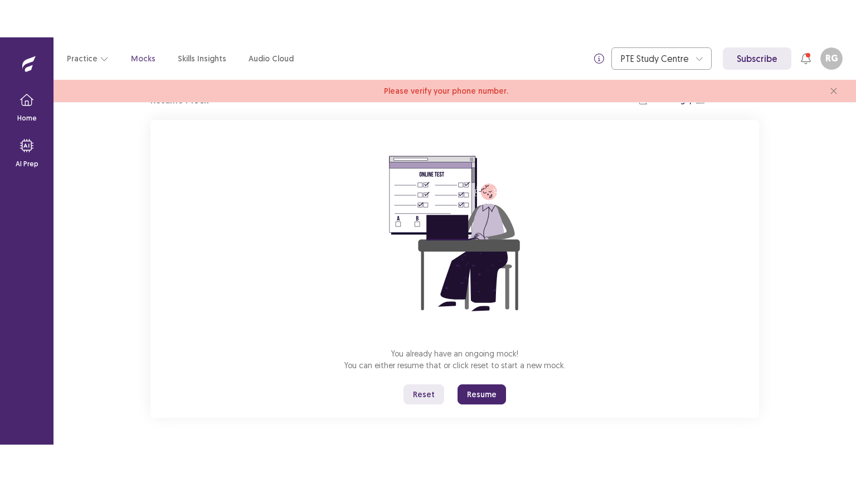
scroll to position [0, 0]
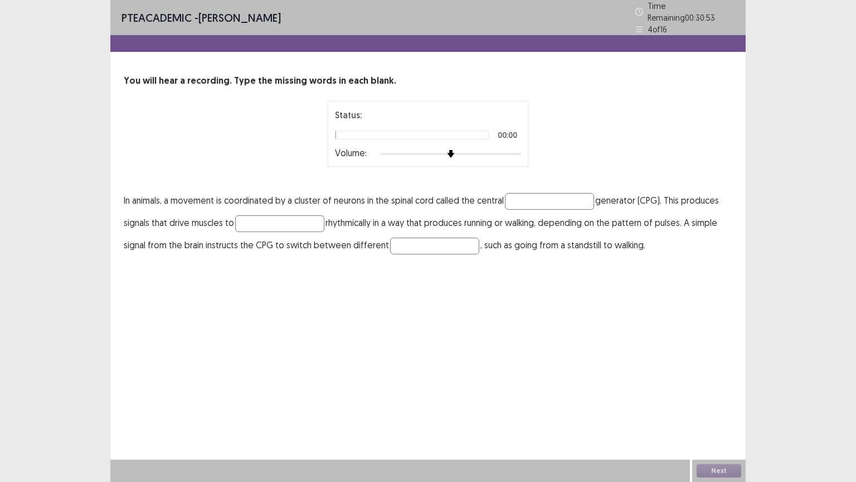
click at [519, 150] on div at bounding box center [450, 153] width 141 height 9
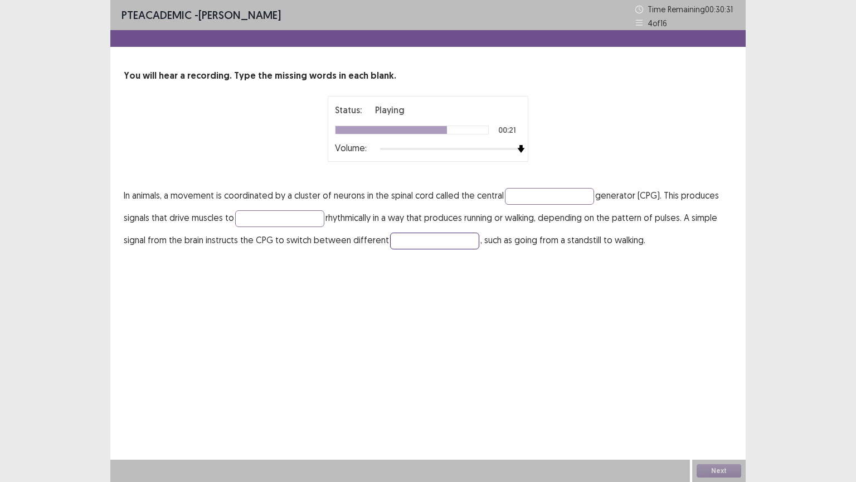
click at [434, 232] on input "text" at bounding box center [434, 240] width 89 height 17
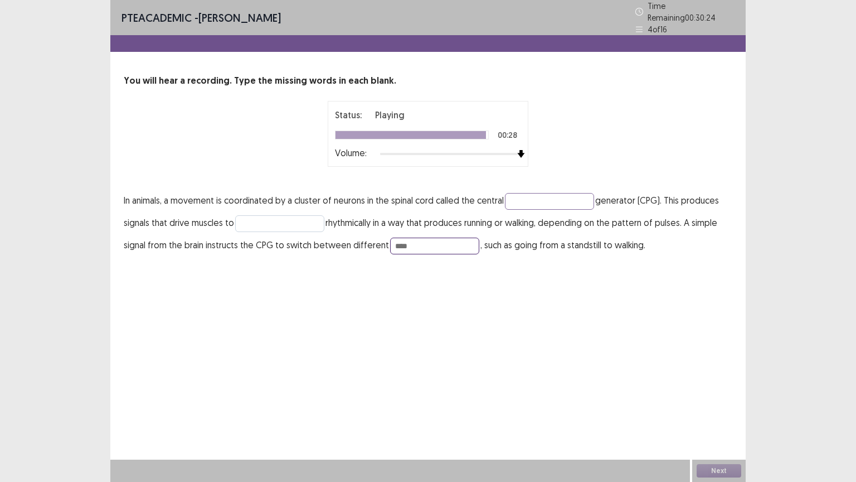
type input "****"
click at [312, 215] on input "text" at bounding box center [279, 223] width 89 height 17
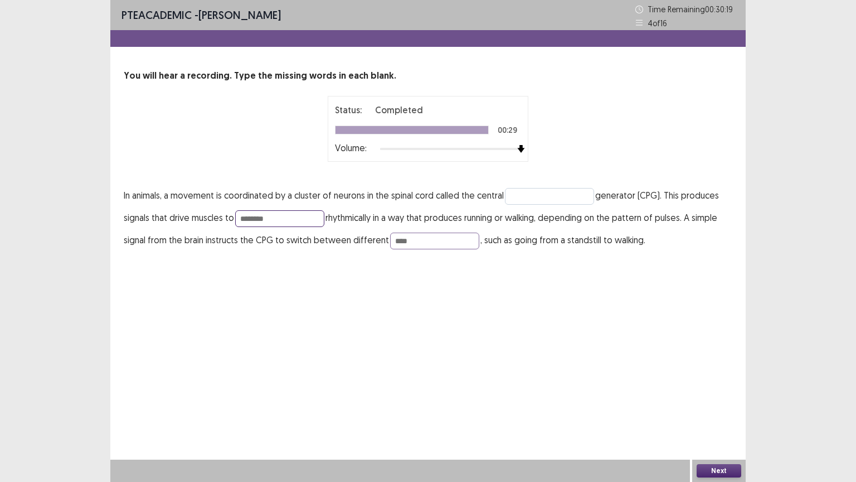
type input "********"
click at [546, 193] on input "text" at bounding box center [549, 196] width 89 height 17
type input "*"
type input "******"
click at [708, 406] on button "Next" at bounding box center [719, 470] width 45 height 13
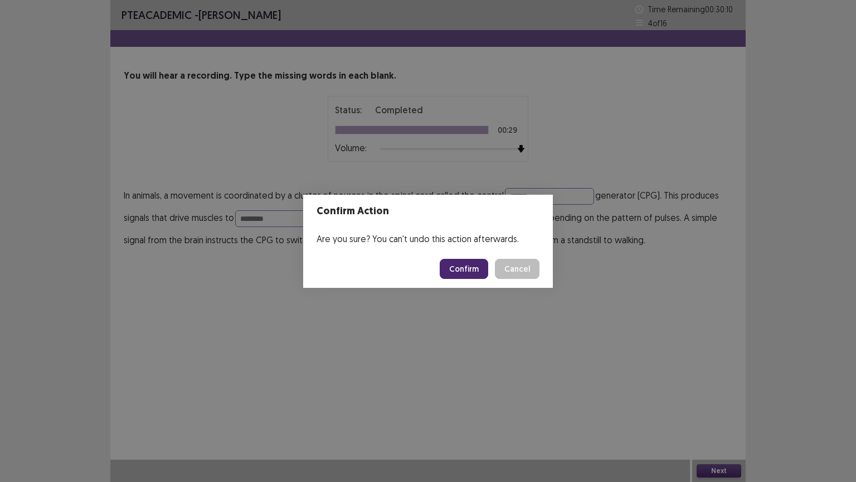
click at [482, 264] on button "Confirm" at bounding box center [464, 269] width 48 height 20
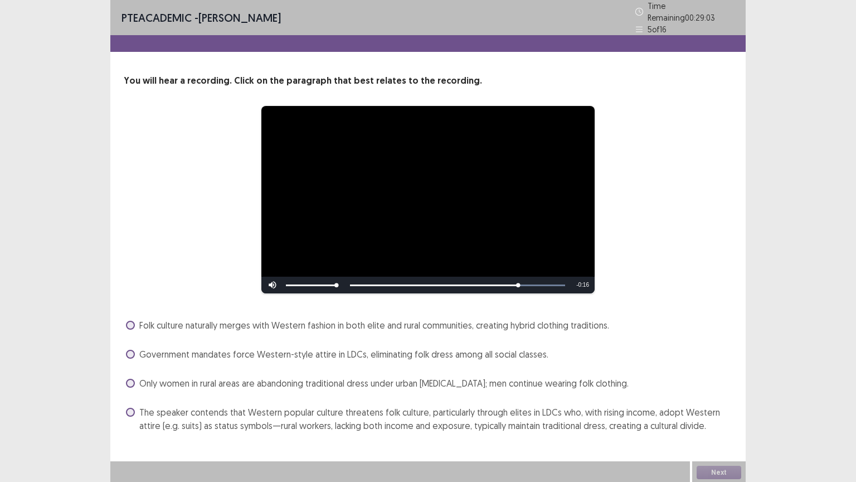
click at [592, 406] on span "The speaker contends that Western popular culture threatens folk culture, parti…" at bounding box center [435, 418] width 593 height 27
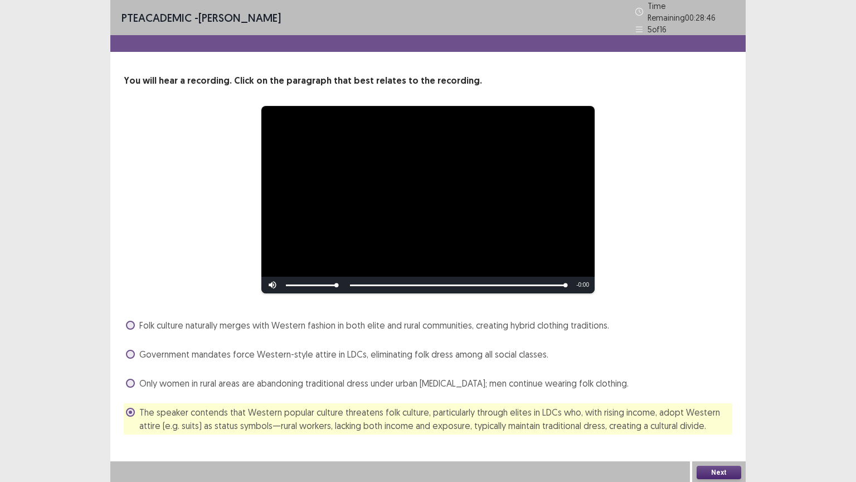
click at [719, 406] on button "Next" at bounding box center [719, 471] width 45 height 13
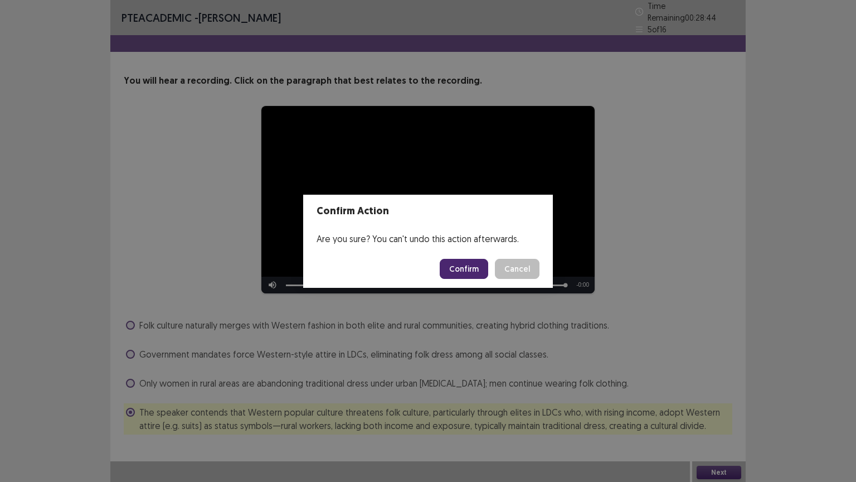
click at [475, 270] on button "Confirm" at bounding box center [464, 269] width 48 height 20
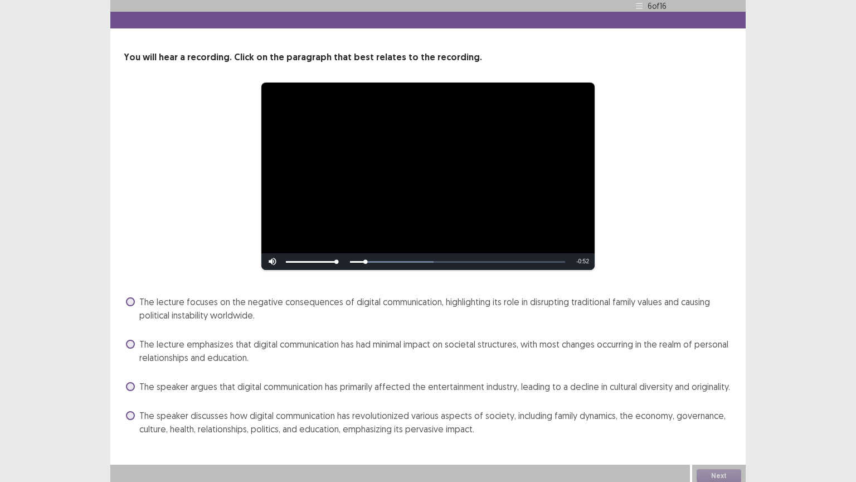
scroll to position [23, 0]
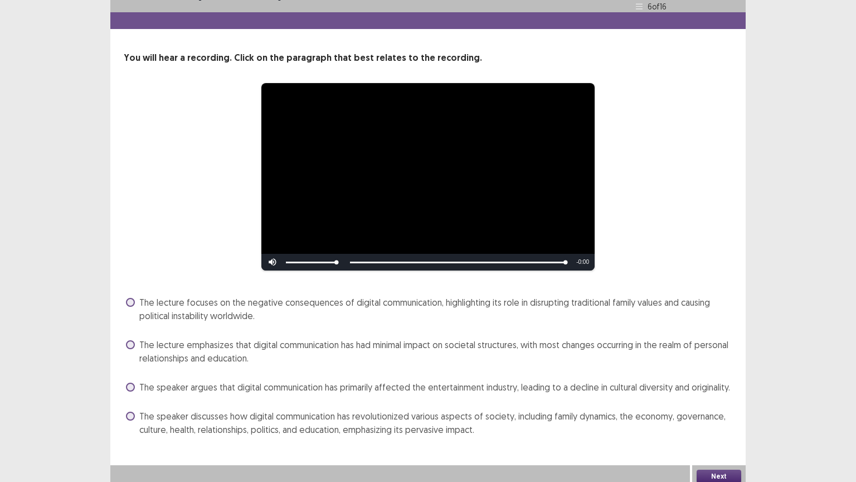
click at [311, 406] on div "**********" at bounding box center [427, 218] width 635 height 483
click at [334, 406] on span "The speaker discusses how digital communication has revolutionized various aspe…" at bounding box center [435, 422] width 593 height 27
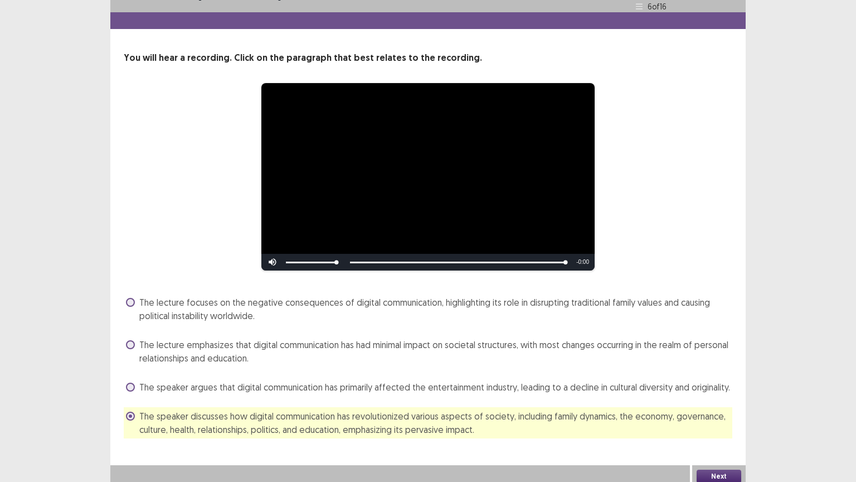
click at [717, 406] on button "Next" at bounding box center [719, 475] width 45 height 13
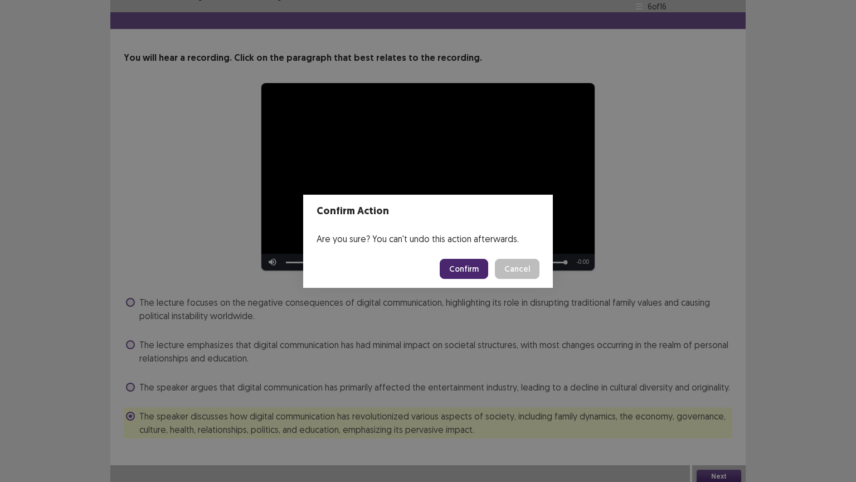
click at [475, 271] on button "Confirm" at bounding box center [464, 269] width 48 height 20
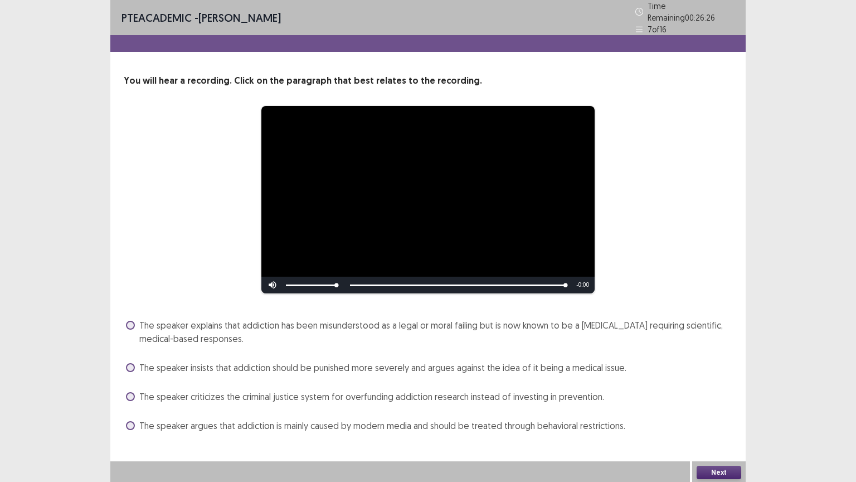
click at [296, 406] on span "The speaker argues that addiction is mainly caused by modern media and should b…" at bounding box center [382, 425] width 486 height 13
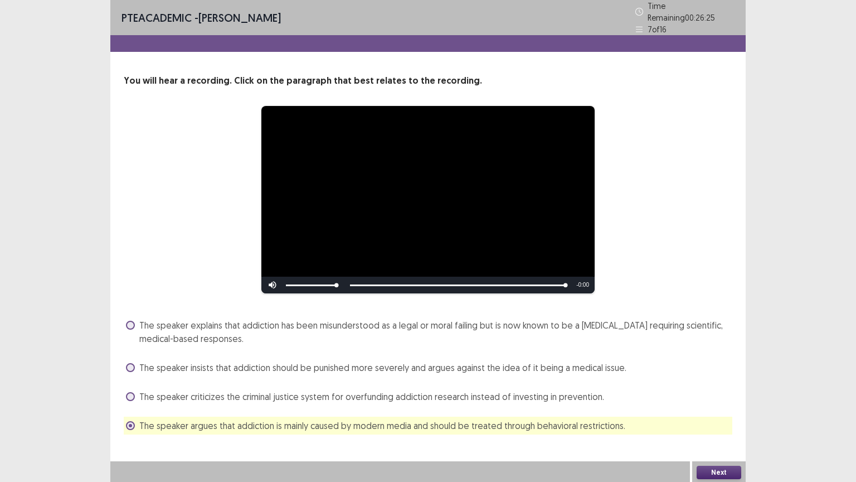
drag, startPoint x: 296, startPoint y: 417, endPoint x: 361, endPoint y: 323, distance: 113.8
click at [361, 323] on div "The speaker explains that addiction has been misunderstood as a legal or moral …" at bounding box center [428, 375] width 609 height 118
click at [361, 323] on span "The speaker explains that addiction has been misunderstood as a legal or moral …" at bounding box center [435, 331] width 593 height 27
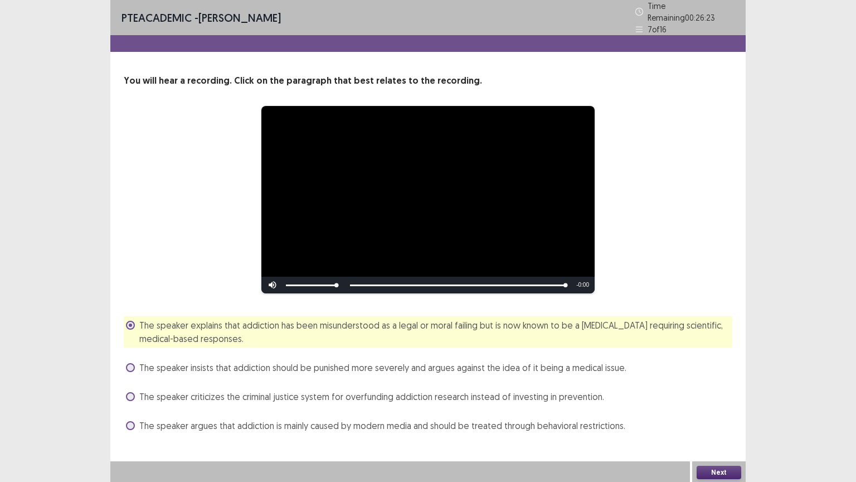
click at [600, 406] on span "The speaker argues that addiction is mainly caused by modern media and should b…" at bounding box center [382, 425] width 486 height 13
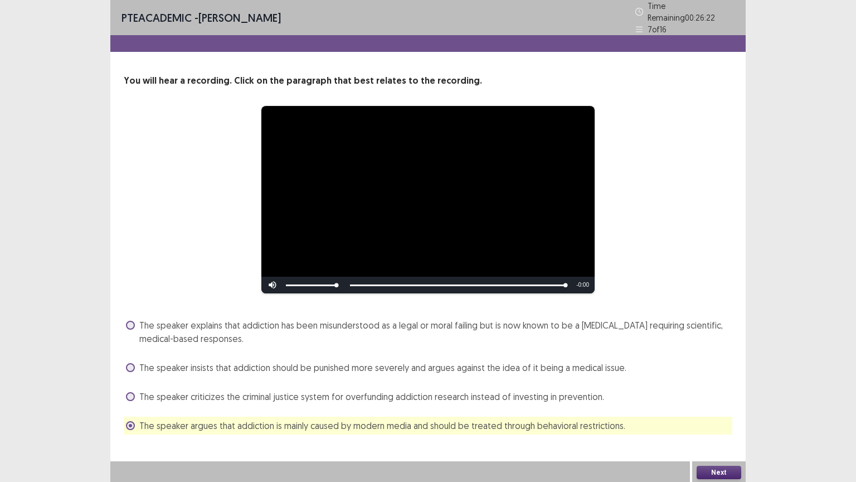
click at [707, 406] on button "Next" at bounding box center [719, 471] width 45 height 13
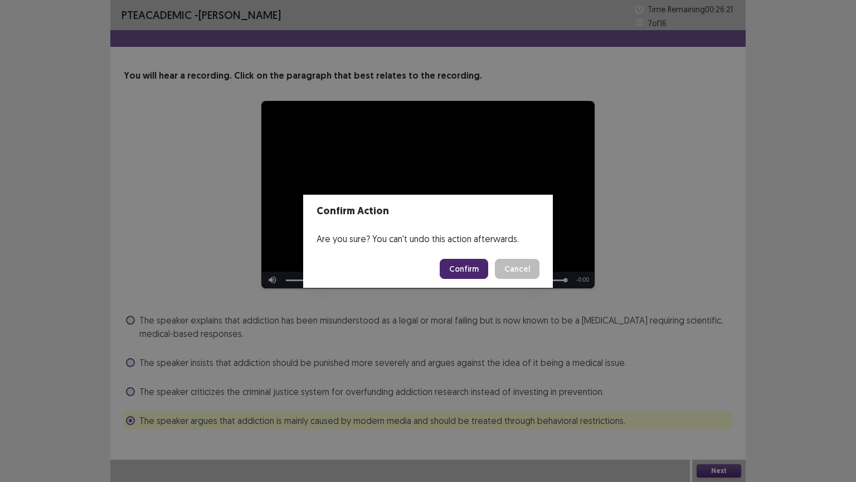
click at [485, 265] on button "Confirm" at bounding box center [464, 269] width 48 height 20
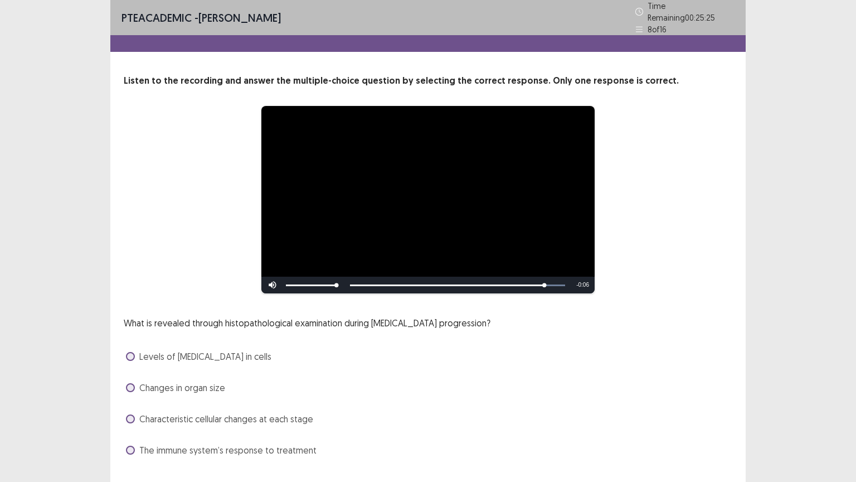
click at [205, 388] on span "Changes in organ size" at bounding box center [182, 387] width 86 height 13
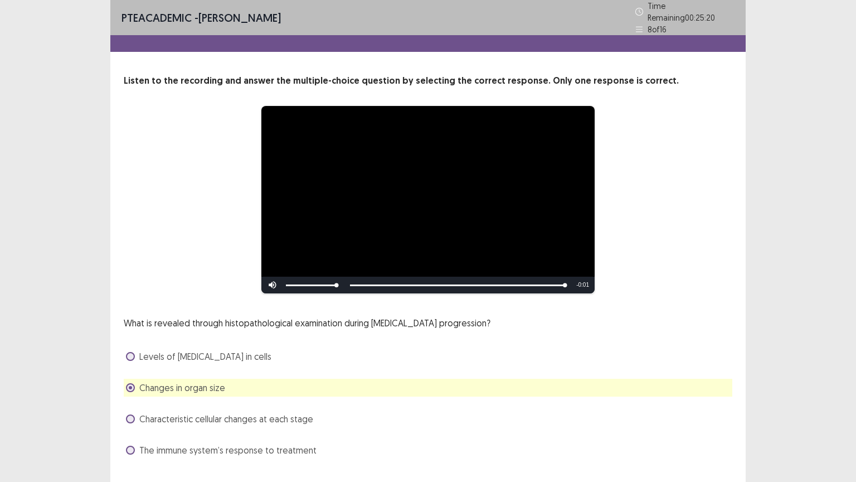
click at [290, 406] on span "Characteristic cellular changes at each stage" at bounding box center [226, 418] width 174 height 13
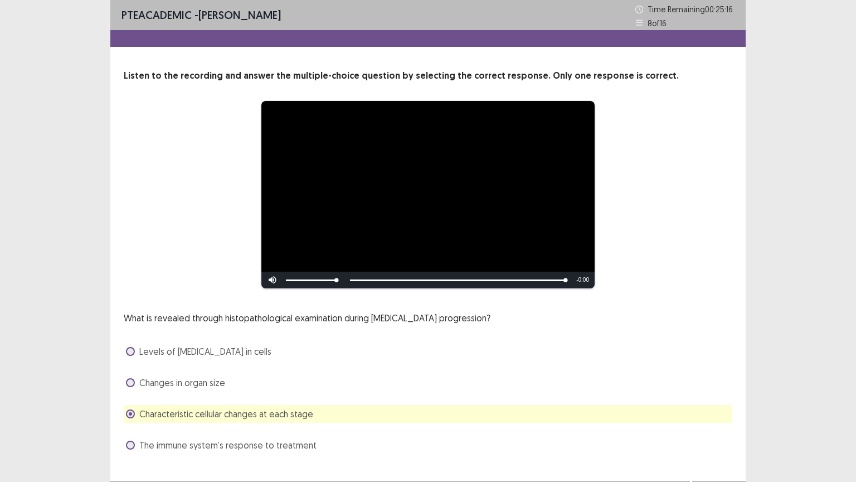
scroll to position [21, 0]
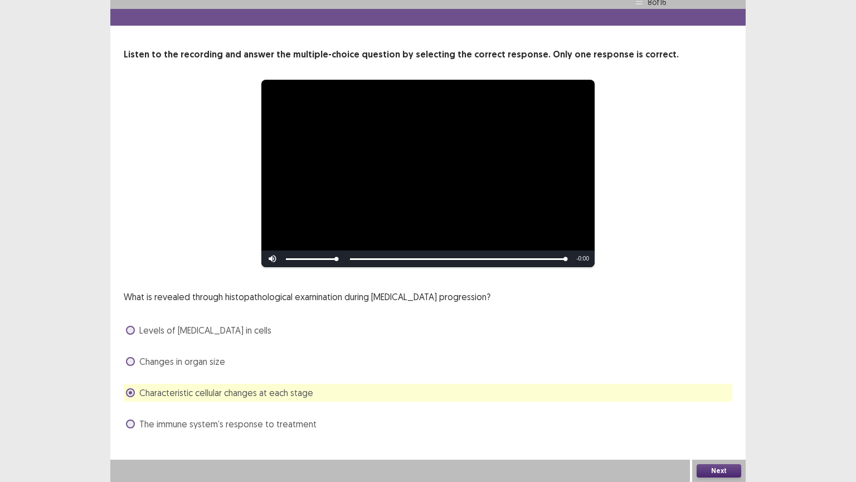
click at [720, 406] on button "Next" at bounding box center [719, 470] width 45 height 13
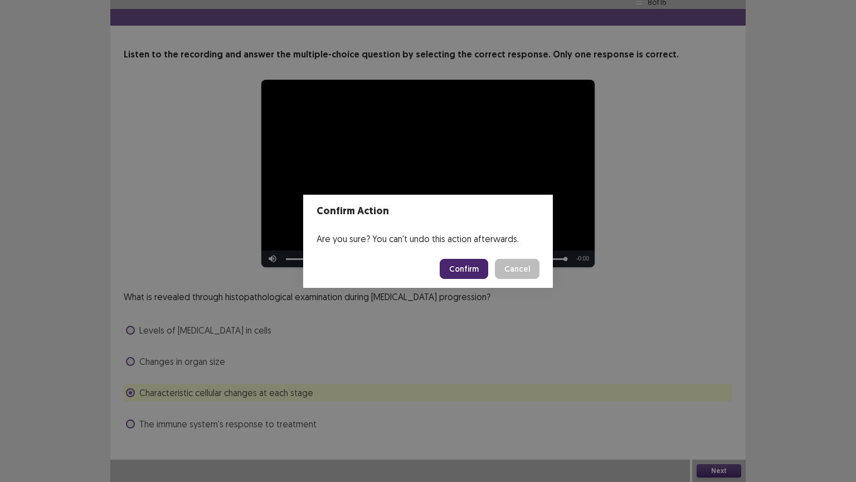
click at [478, 260] on button "Confirm" at bounding box center [464, 269] width 48 height 20
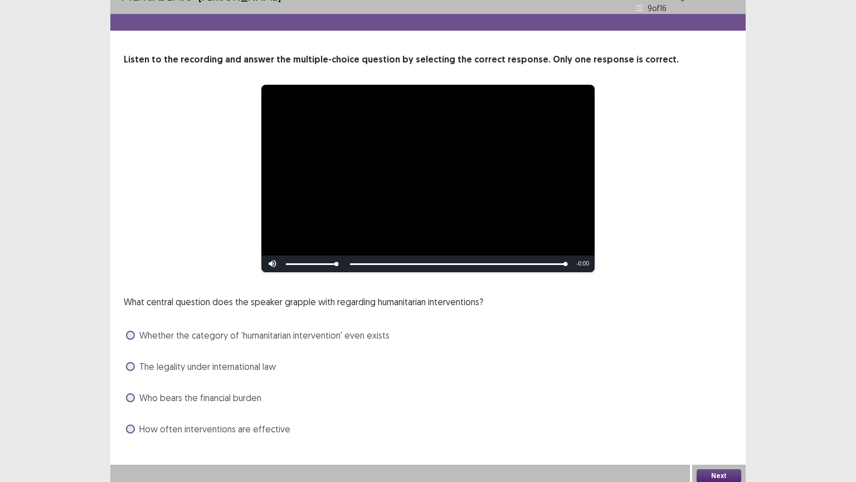
click at [200, 359] on span "The legality under international law" at bounding box center [207, 365] width 137 height 13
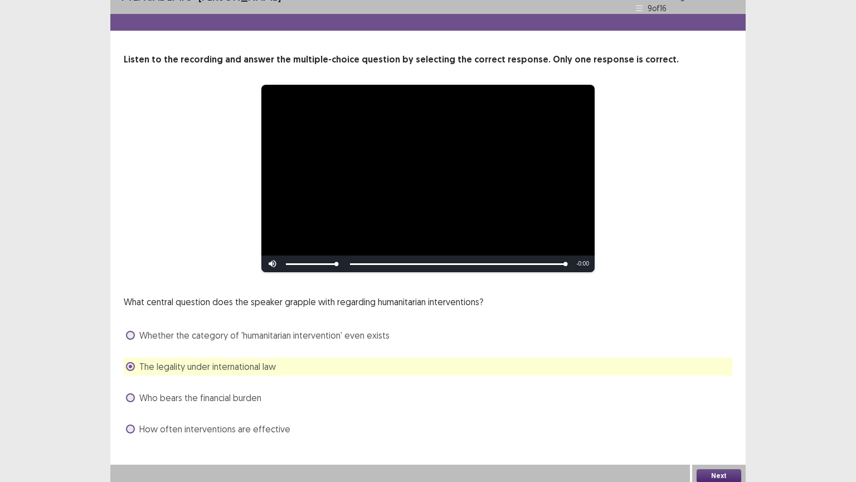
click at [200, 359] on span "The legality under international law" at bounding box center [207, 365] width 137 height 13
click at [720, 406] on button "Next" at bounding box center [719, 475] width 45 height 13
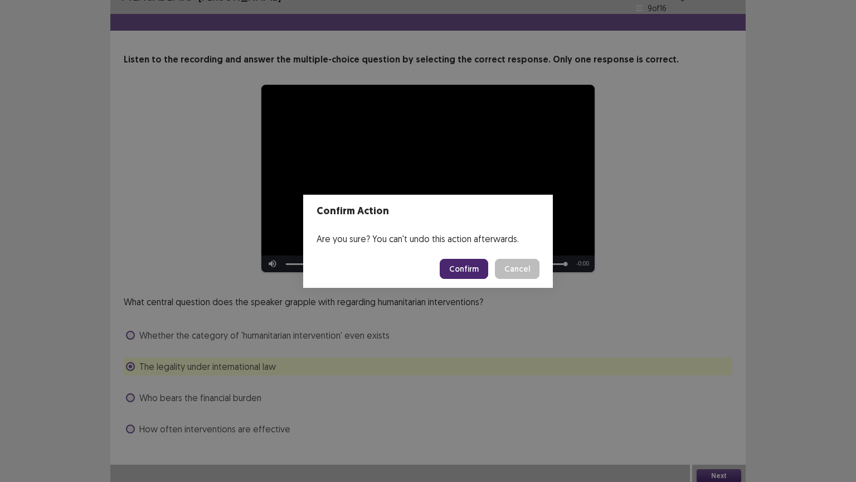
click at [465, 259] on button "Confirm" at bounding box center [464, 269] width 48 height 20
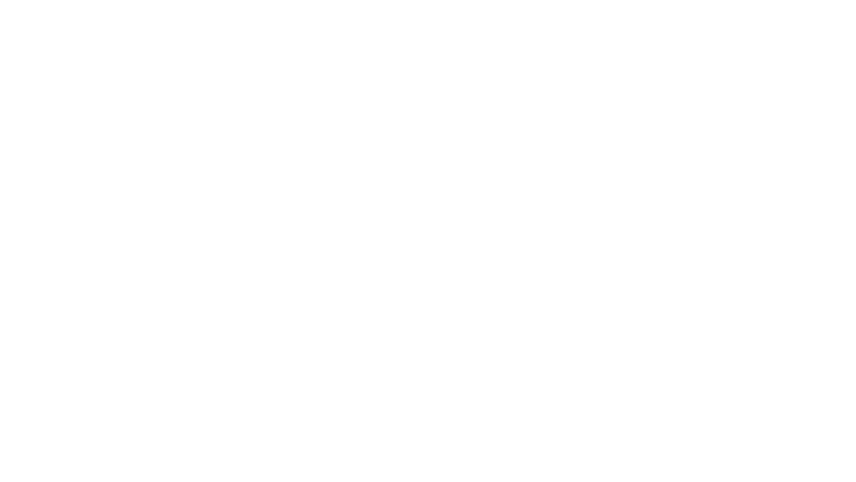
scroll to position [0, 0]
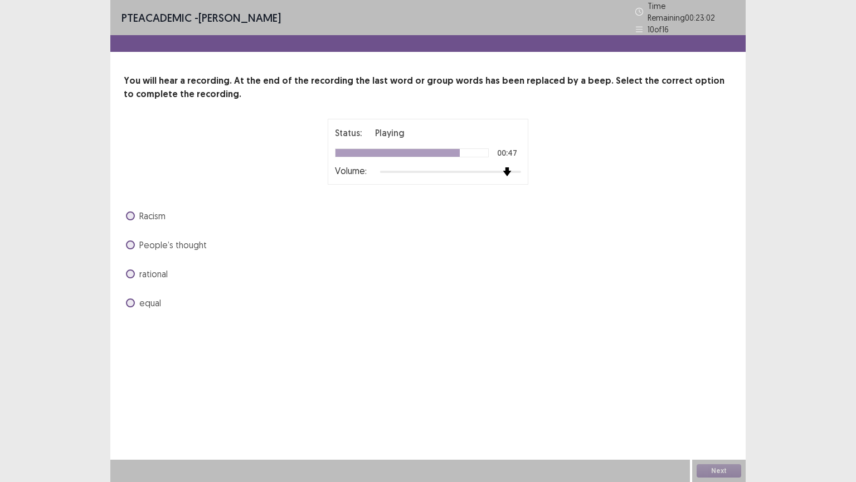
click at [507, 167] on div at bounding box center [450, 171] width 141 height 9
click at [154, 297] on span "equal" at bounding box center [150, 302] width 22 height 13
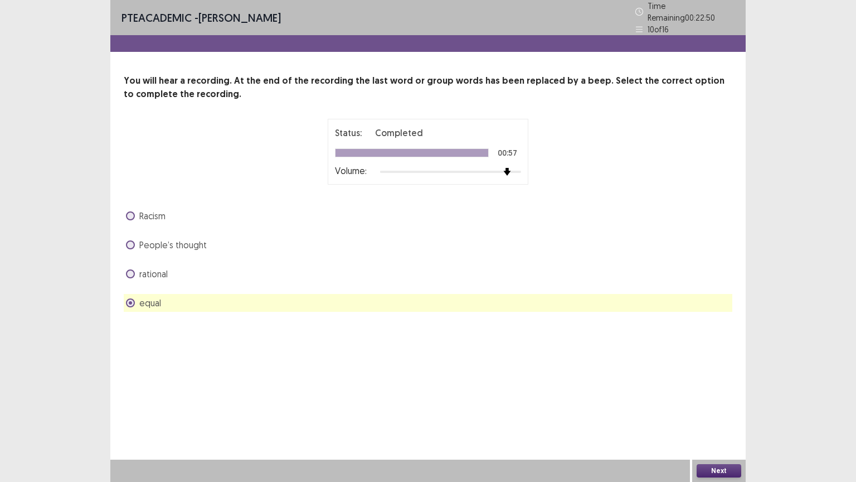
click at [718, 406] on button "Next" at bounding box center [719, 470] width 45 height 13
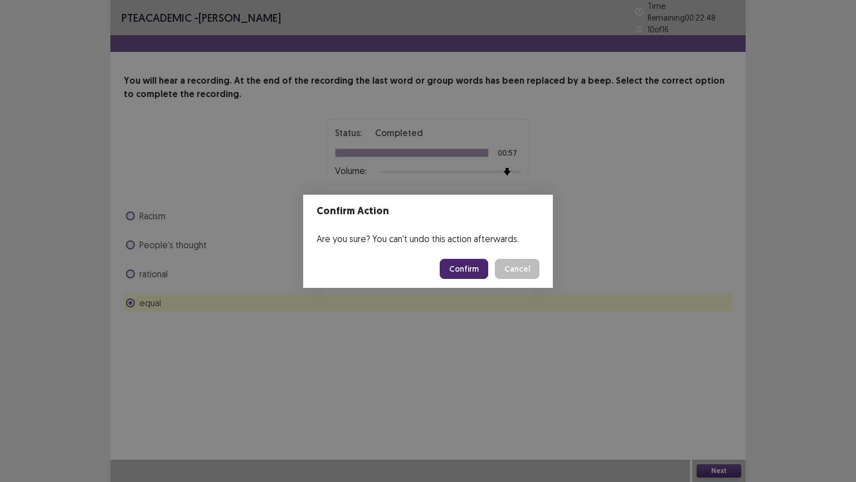
click at [478, 275] on button "Confirm" at bounding box center [464, 269] width 48 height 20
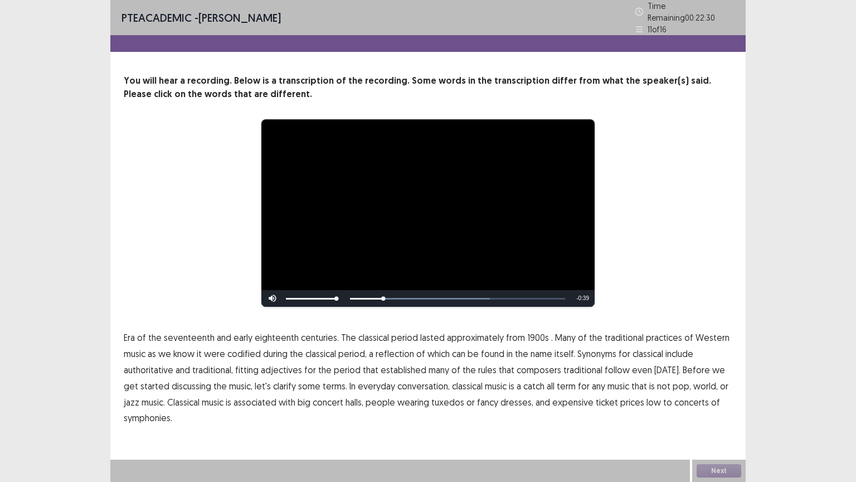
click at [531, 336] on span "1900s" at bounding box center [538, 336] width 22 height 13
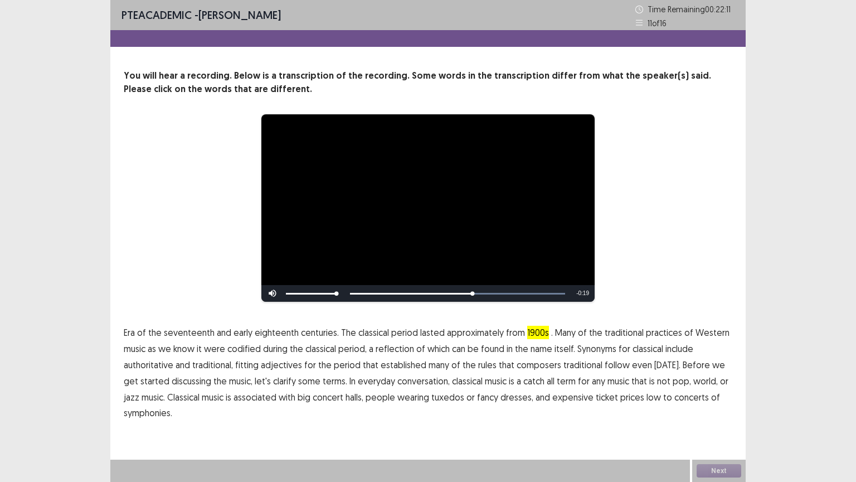
click at [582, 367] on span "traditional" at bounding box center [582, 364] width 39 height 13
click at [647, 395] on span "low" at bounding box center [654, 396] width 14 height 13
click at [168, 406] on span "symphonies." at bounding box center [148, 412] width 48 height 13
drag, startPoint x: 707, startPoint y: 465, endPoint x: 513, endPoint y: 252, distance: 287.6
click at [513, 252] on div "**********" at bounding box center [427, 241] width 635 height 482
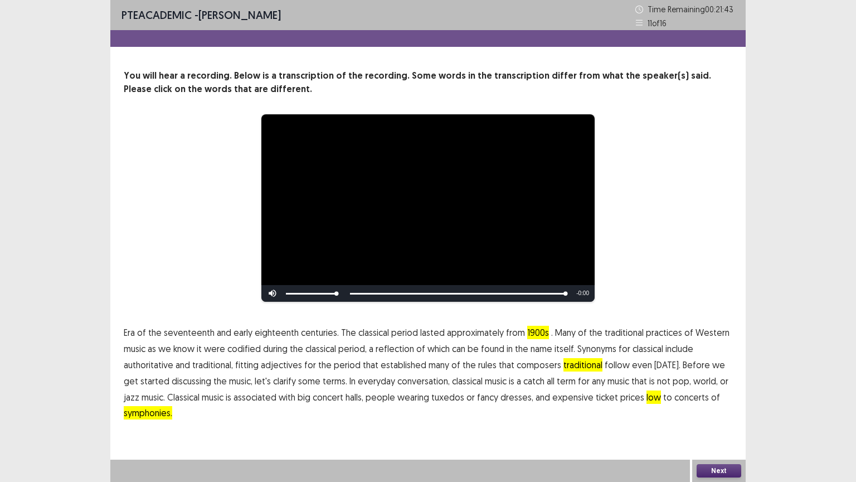
click at [717, 406] on div "Next" at bounding box center [719, 470] width 54 height 22
click at [706, 406] on button "Next" at bounding box center [719, 470] width 45 height 13
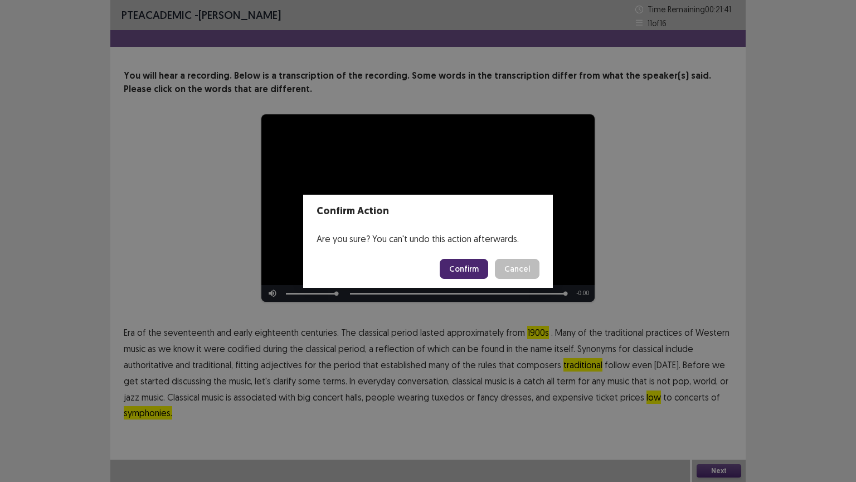
click at [477, 266] on button "Confirm" at bounding box center [464, 269] width 48 height 20
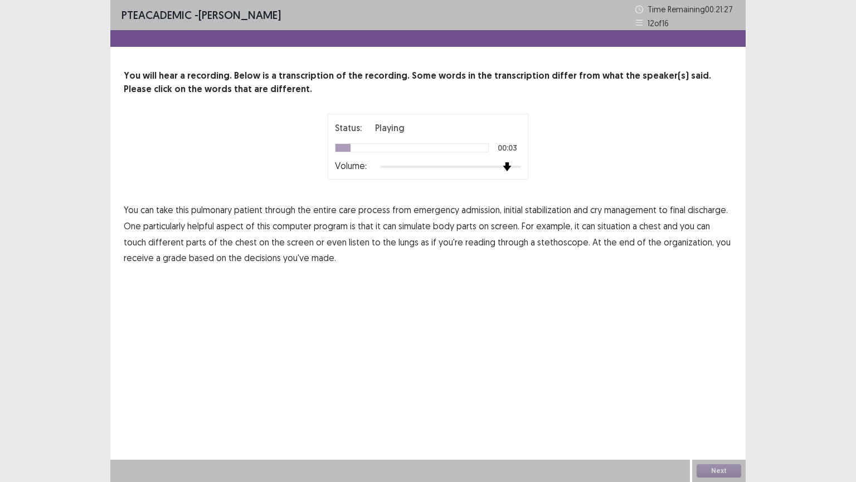
click at [509, 168] on div at bounding box center [450, 166] width 141 height 9
click at [595, 212] on span "cry" at bounding box center [596, 209] width 12 height 13
click at [407, 224] on span "simulate" at bounding box center [414, 225] width 32 height 13
click at [610, 226] on span "situation" at bounding box center [613, 225] width 33 height 13
click at [465, 241] on span "reading" at bounding box center [480, 241] width 30 height 13
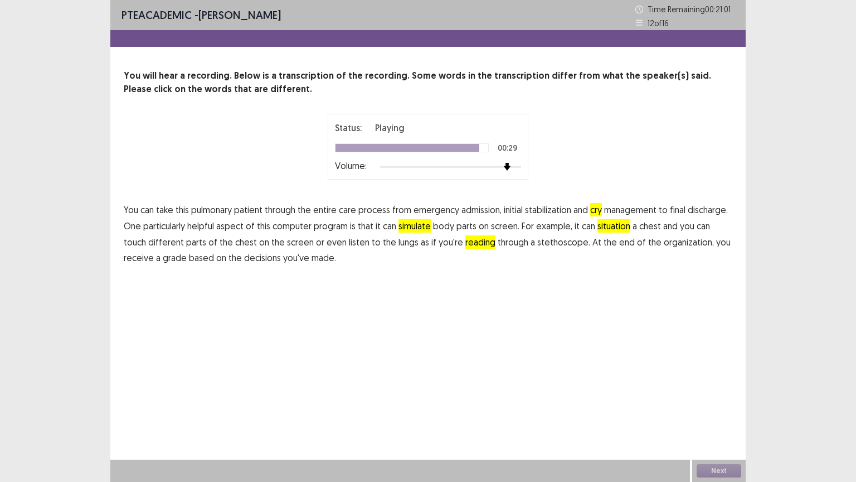
click at [664, 242] on span "organization," at bounding box center [689, 241] width 50 height 13
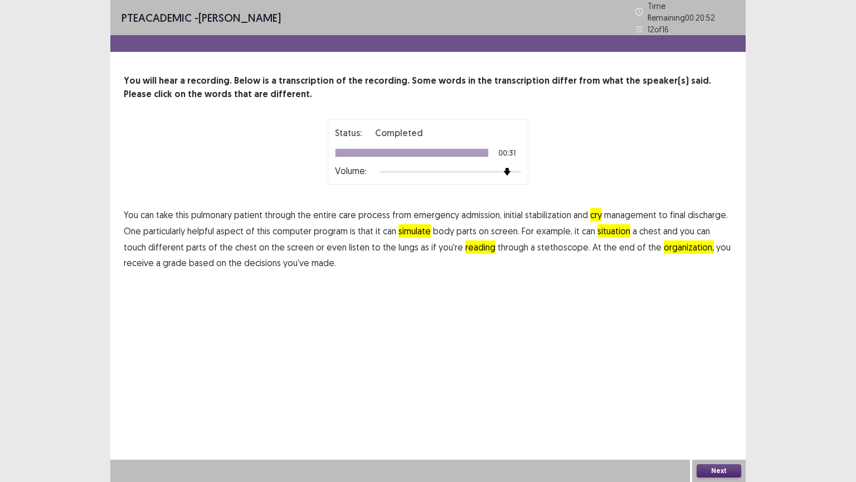
click at [420, 225] on span "simulate" at bounding box center [414, 230] width 32 height 13
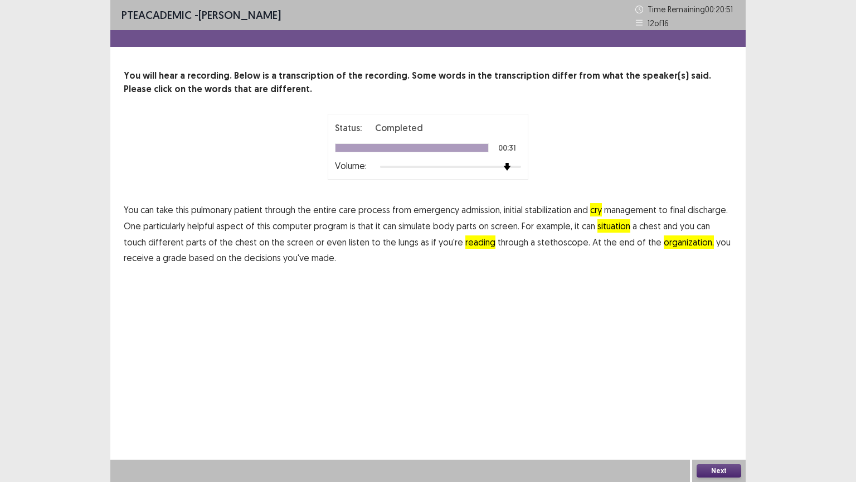
click at [720, 406] on button "Next" at bounding box center [719, 470] width 45 height 13
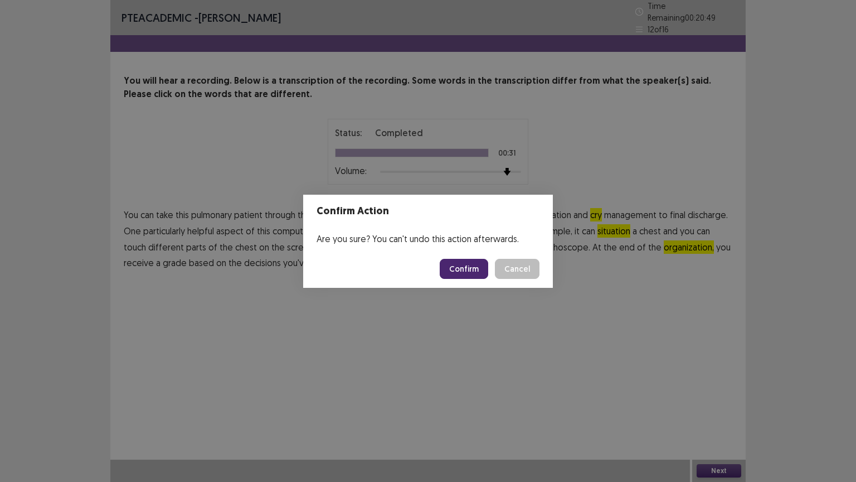
click at [473, 265] on button "Confirm" at bounding box center [464, 269] width 48 height 20
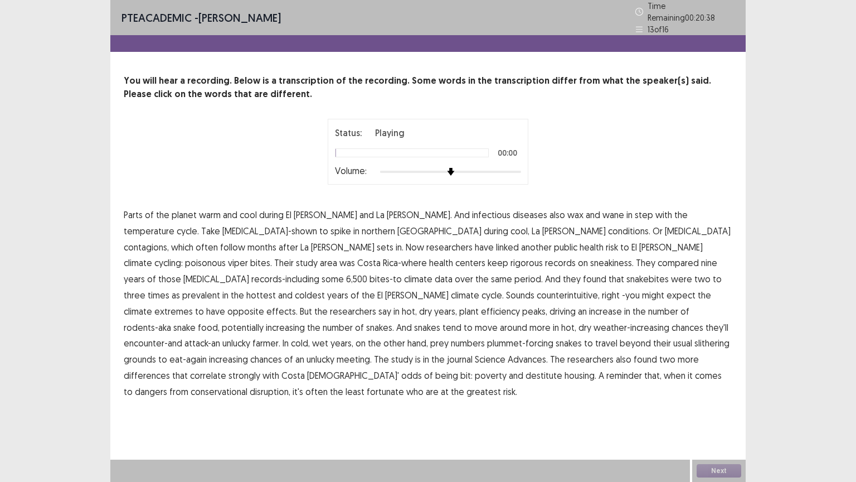
click at [508, 167] on div at bounding box center [450, 171] width 141 height 9
click at [174, 224] on span "temperature" at bounding box center [149, 230] width 51 height 13
click at [169, 240] on span "contagions," at bounding box center [146, 246] width 45 height 13
click at [590, 259] on span "sneakiness." at bounding box center [611, 262] width 43 height 13
click at [319, 272] on span "records-including" at bounding box center [285, 278] width 68 height 13
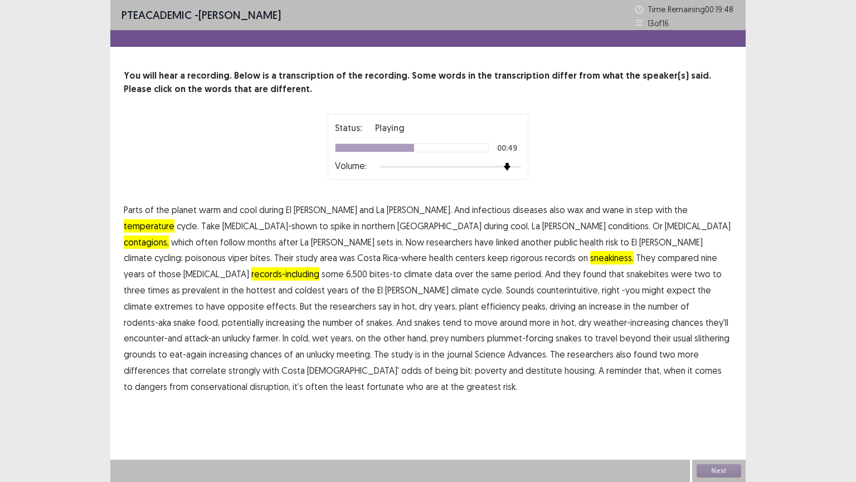
click at [602, 285] on span "right" at bounding box center [611, 289] width 18 height 13
drag, startPoint x: 191, startPoint y: 283, endPoint x: 210, endPoint y: 289, distance: 19.6
click at [210, 289] on p "Parts of the planet warm and cool during El Nino and La Nina. And infectious di…" at bounding box center [428, 298] width 609 height 193
click at [622, 289] on span "-you" at bounding box center [631, 289] width 18 height 13
click at [602, 284] on span "right" at bounding box center [611, 289] width 18 height 13
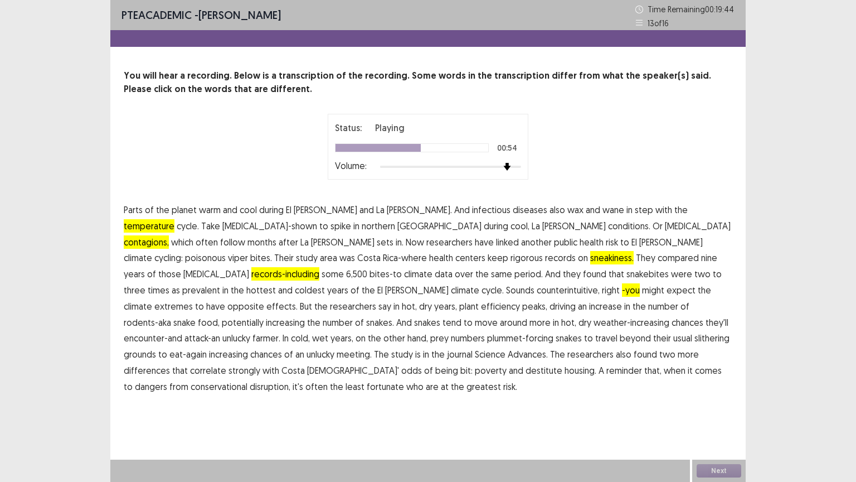
click at [622, 284] on span "-you" at bounding box center [631, 289] width 18 height 13
click at [220, 315] on span "food," at bounding box center [209, 321] width 22 height 13
click at [170, 363] on span "differences" at bounding box center [147, 369] width 46 height 13
click at [247, 380] on span "conservational" at bounding box center [219, 386] width 57 height 13
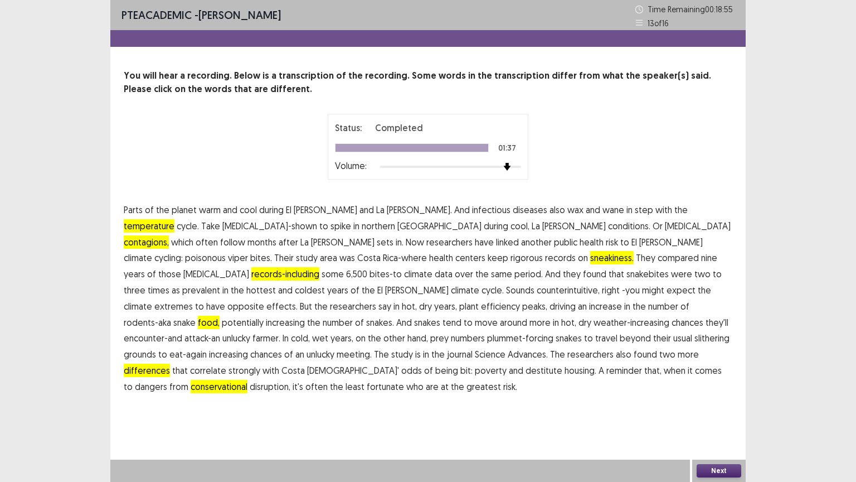
click at [464, 380] on span "the" at bounding box center [457, 386] width 13 height 13
click at [517, 380] on span "risk." at bounding box center [510, 386] width 14 height 13
click at [464, 380] on span "the" at bounding box center [457, 386] width 13 height 13
click at [711, 406] on button "Next" at bounding box center [719, 470] width 45 height 13
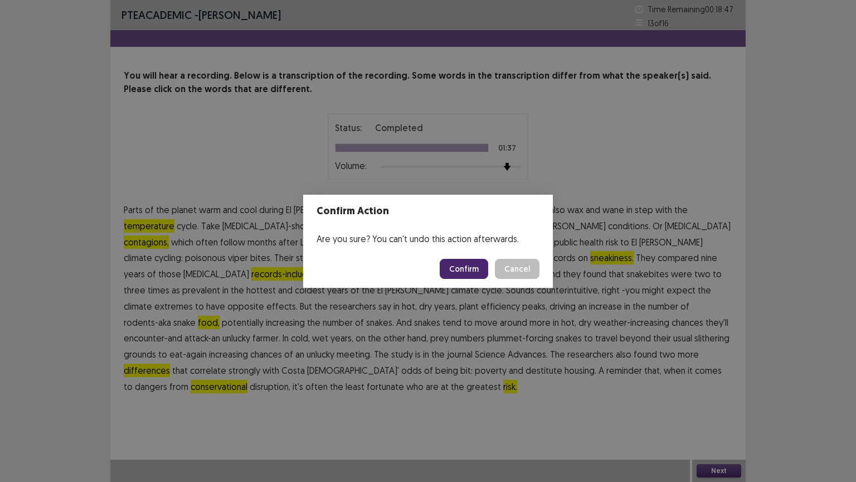
click at [477, 272] on button "Confirm" at bounding box center [464, 269] width 48 height 20
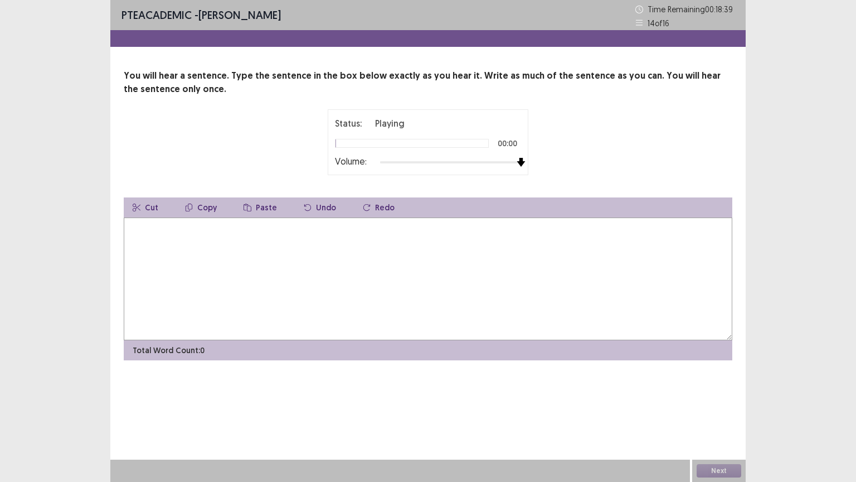
click at [521, 163] on div at bounding box center [450, 162] width 141 height 9
drag, startPoint x: 521, startPoint y: 163, endPoint x: 461, endPoint y: 270, distance: 122.5
click at [461, 270] on textarea at bounding box center [428, 278] width 609 height 123
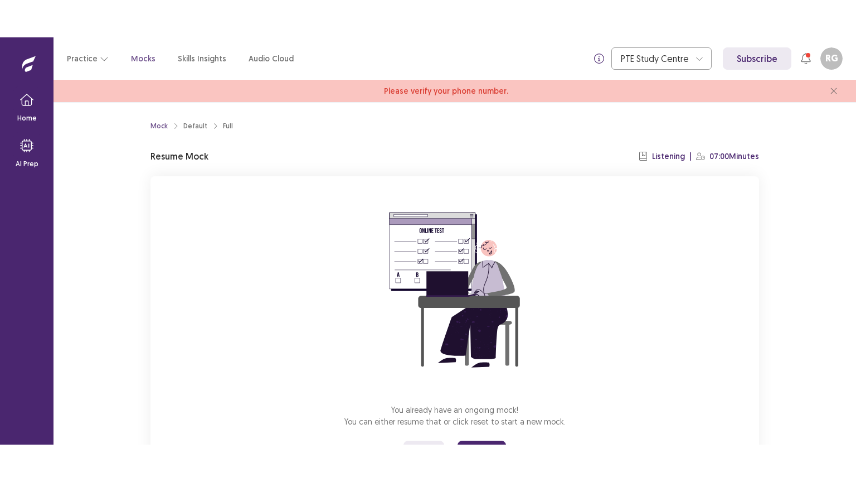
scroll to position [56, 0]
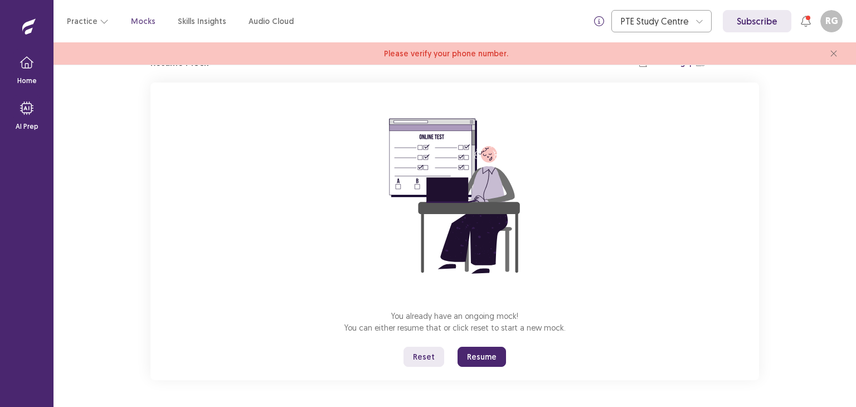
click at [475, 357] on button "Resume" at bounding box center [482, 357] width 48 height 20
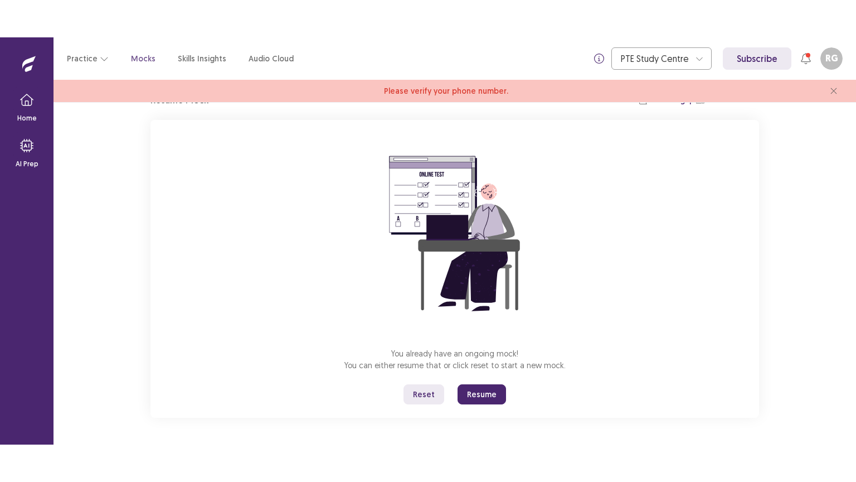
scroll to position [0, 0]
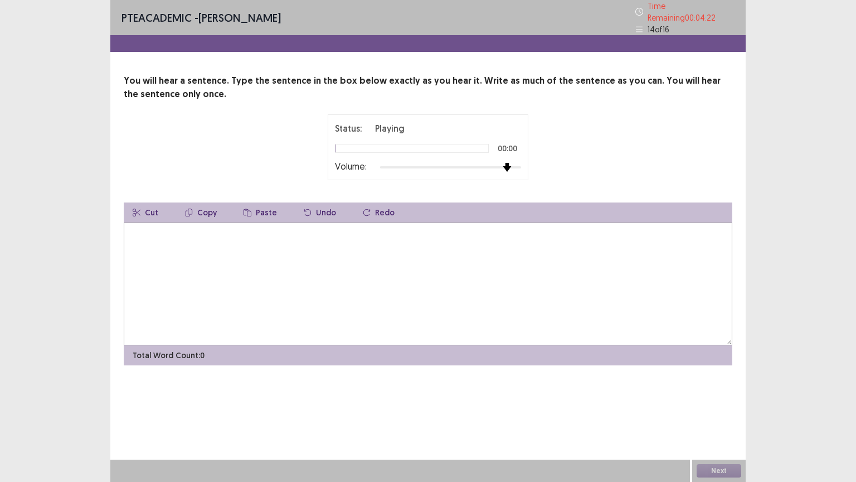
click at [509, 163] on div at bounding box center [450, 167] width 141 height 9
drag, startPoint x: 509, startPoint y: 160, endPoint x: 539, endPoint y: 318, distance: 161.0
click at [539, 318] on textarea at bounding box center [428, 283] width 609 height 123
click at [492, 163] on div at bounding box center [450, 167] width 141 height 9
drag, startPoint x: 492, startPoint y: 163, endPoint x: 604, endPoint y: 138, distance: 115.3
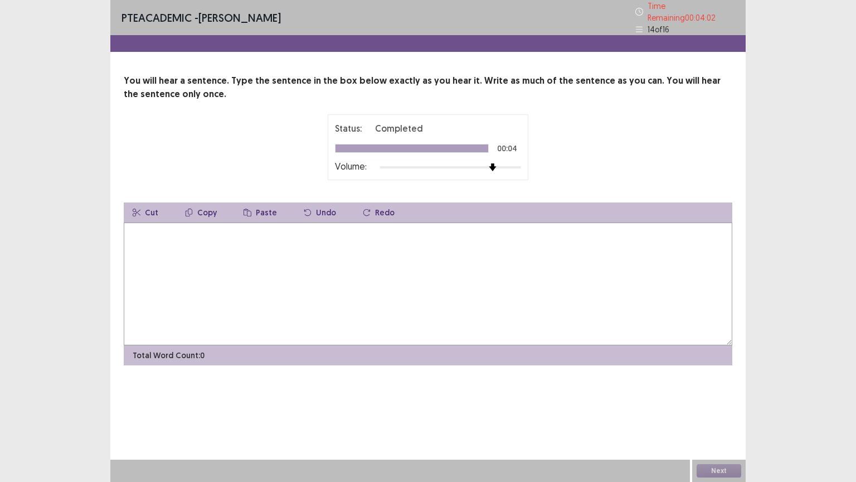
click at [604, 138] on div "Status: Completed 00:04 Volume:" at bounding box center [428, 147] width 609 height 66
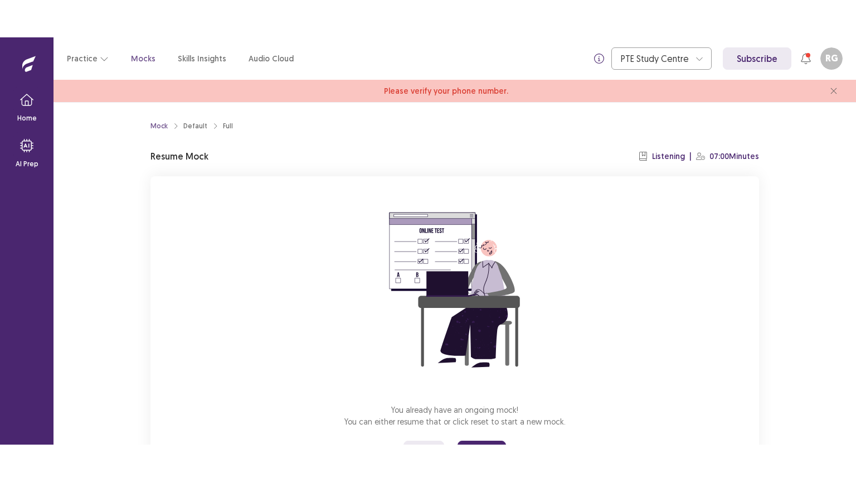
scroll to position [56, 0]
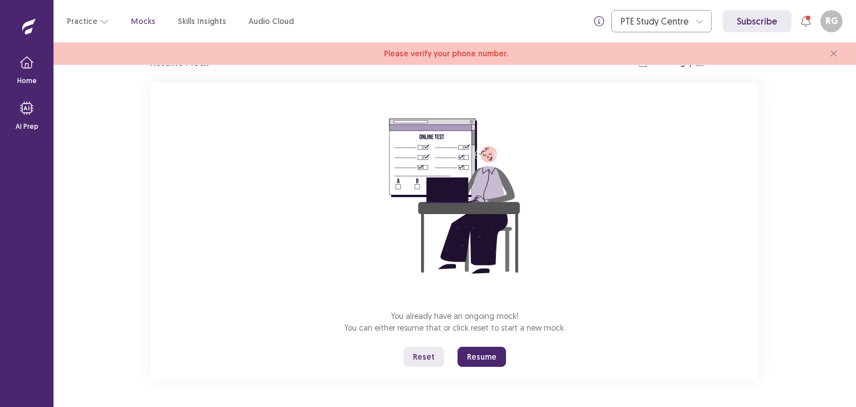
click at [470, 357] on button "Resume" at bounding box center [482, 357] width 48 height 20
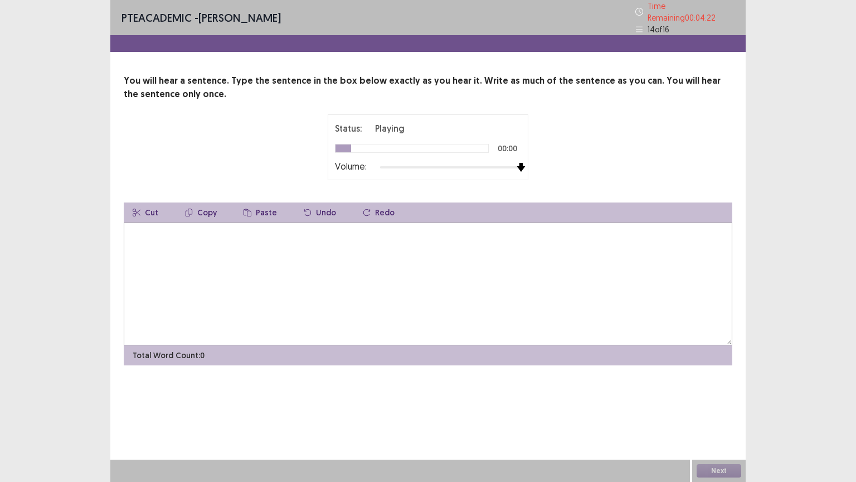
click at [519, 164] on div at bounding box center [450, 167] width 141 height 9
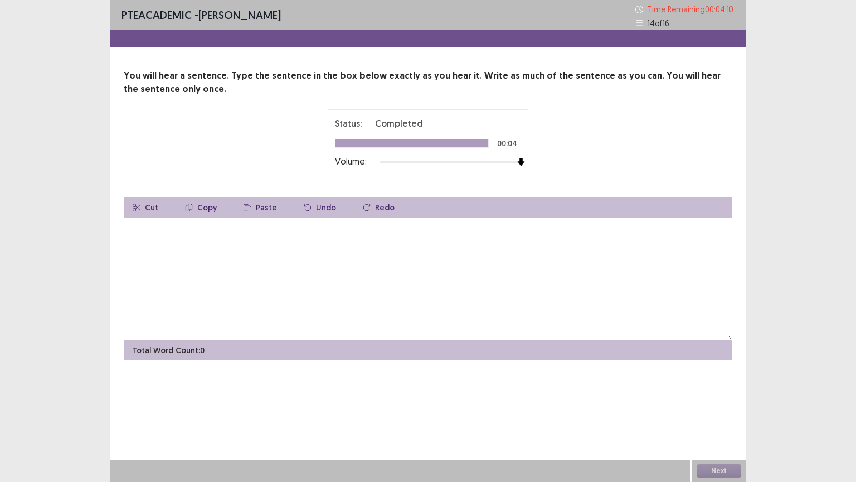
click at [419, 222] on textarea at bounding box center [428, 278] width 609 height 123
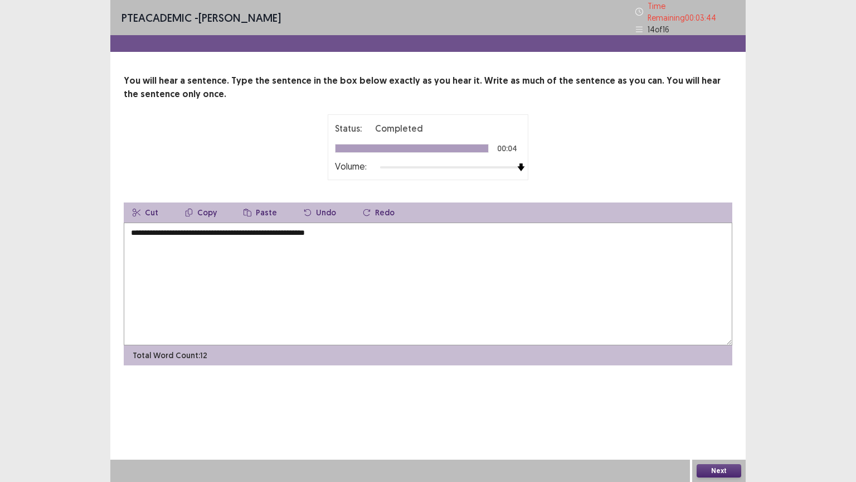
type textarea "**********"
drag, startPoint x: 718, startPoint y: 472, endPoint x: 722, endPoint y: 438, distance: 34.7
click at [722, 406] on div "**********" at bounding box center [427, 241] width 635 height 482
click at [720, 406] on button "Next" at bounding box center [719, 470] width 45 height 13
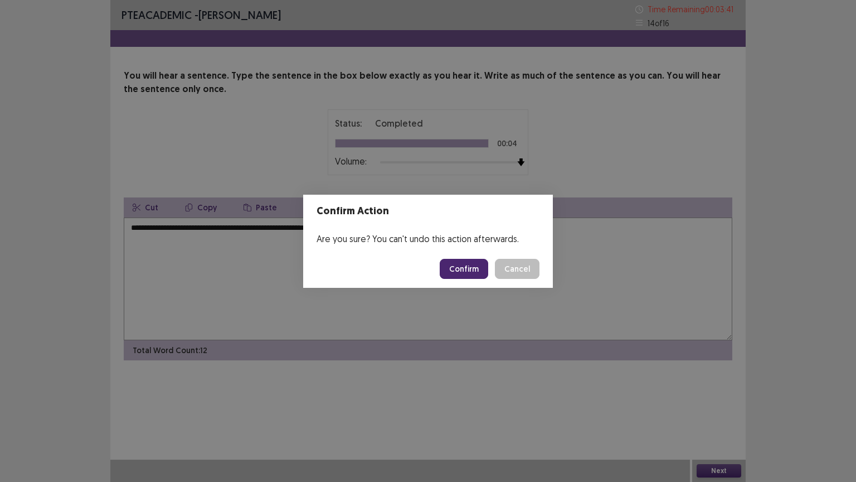
click at [475, 260] on button "Confirm" at bounding box center [464, 269] width 48 height 20
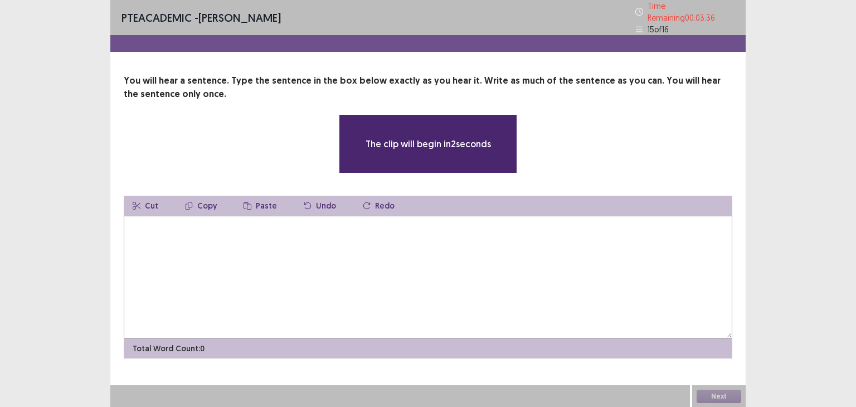
drag, startPoint x: 610, startPoint y: 249, endPoint x: 555, endPoint y: 242, distance: 55.6
click at [555, 242] on textarea at bounding box center [428, 277] width 609 height 123
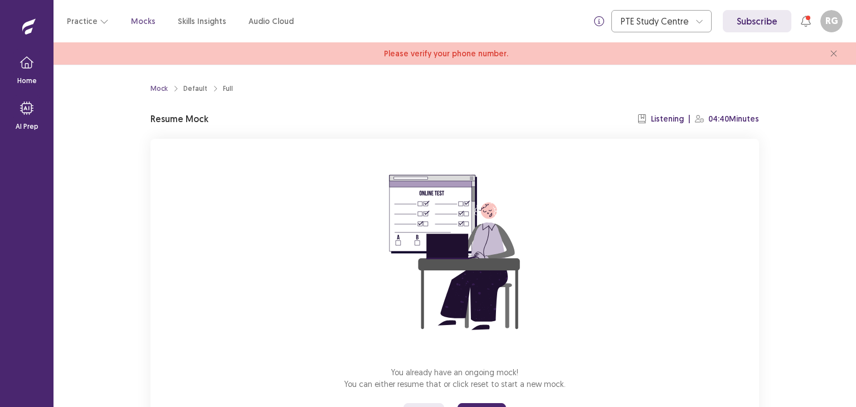
click at [571, 273] on div "You already have an ongoing mock! You can either resume that or click reset to …" at bounding box center [454, 288] width 609 height 298
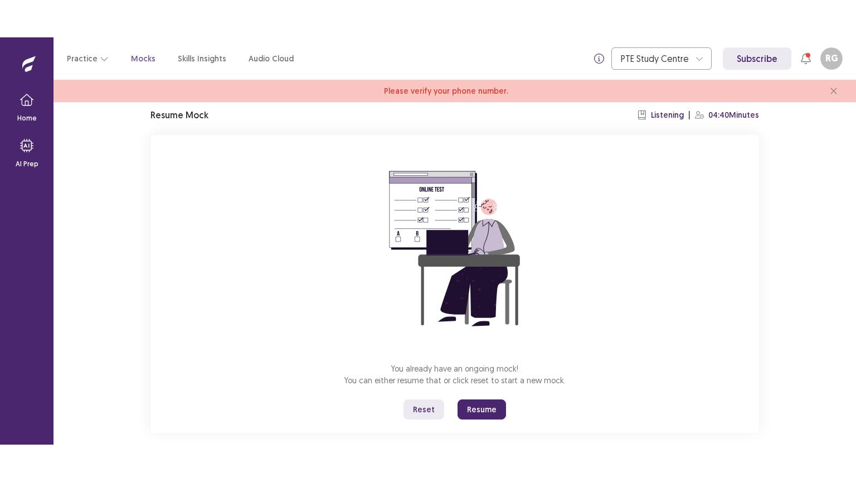
scroll to position [56, 0]
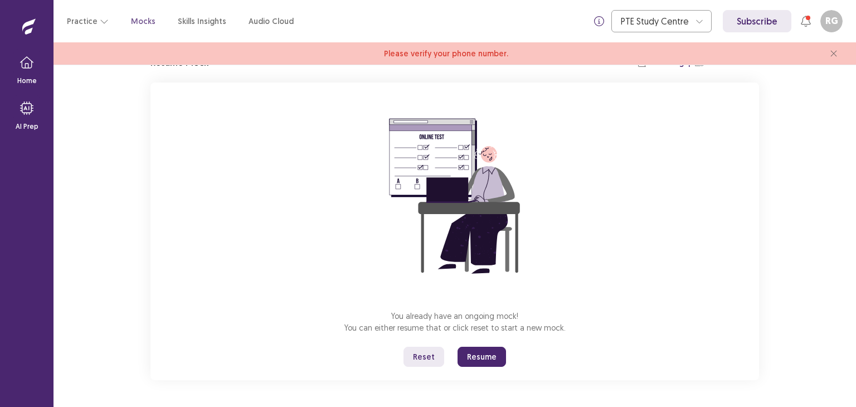
click at [479, 359] on button "Resume" at bounding box center [482, 357] width 48 height 20
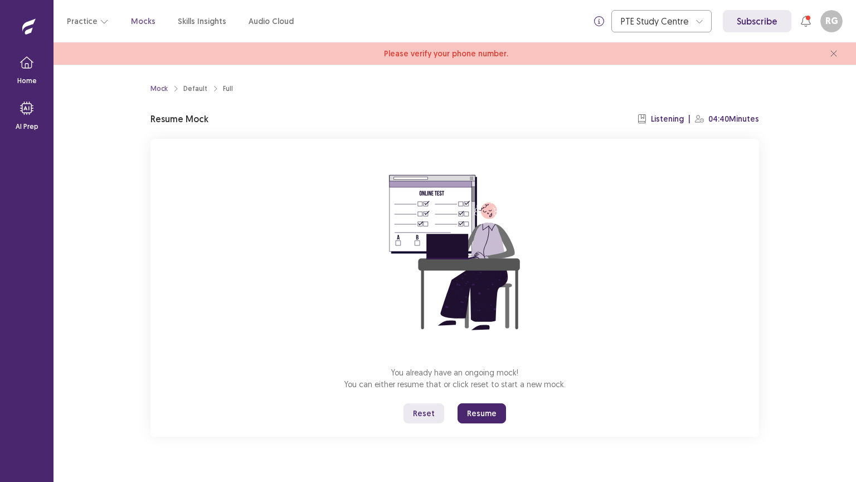
scroll to position [0, 0]
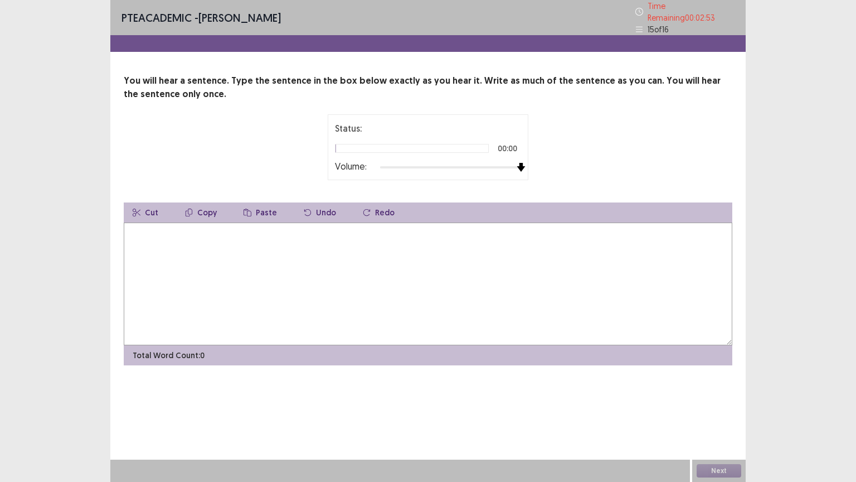
click at [517, 163] on div at bounding box center [450, 167] width 141 height 9
drag, startPoint x: 517, startPoint y: 163, endPoint x: 473, endPoint y: 179, distance: 46.7
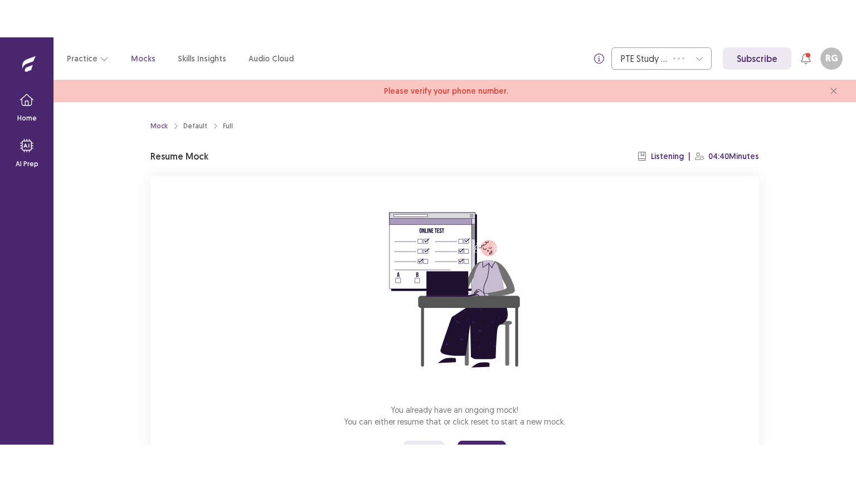
scroll to position [56, 0]
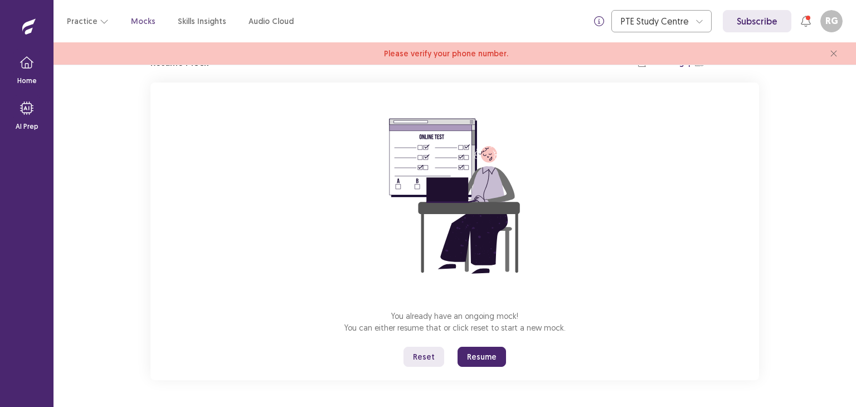
click at [471, 363] on button "Resume" at bounding box center [482, 357] width 48 height 20
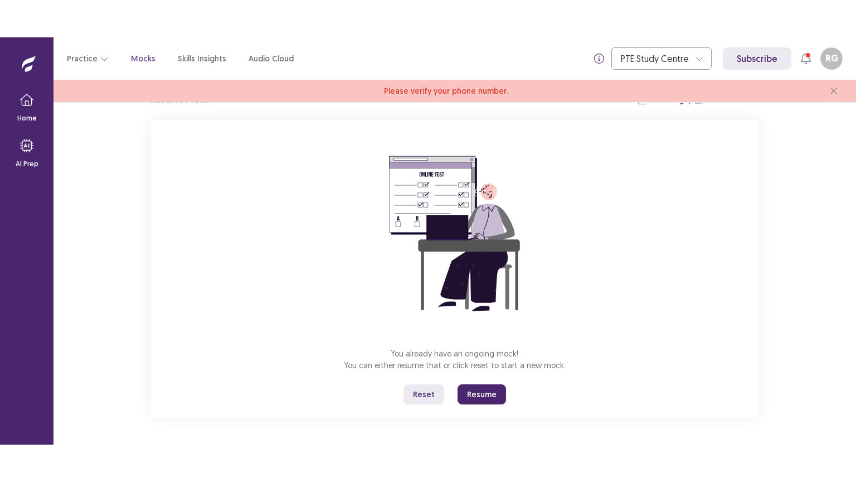
scroll to position [0, 0]
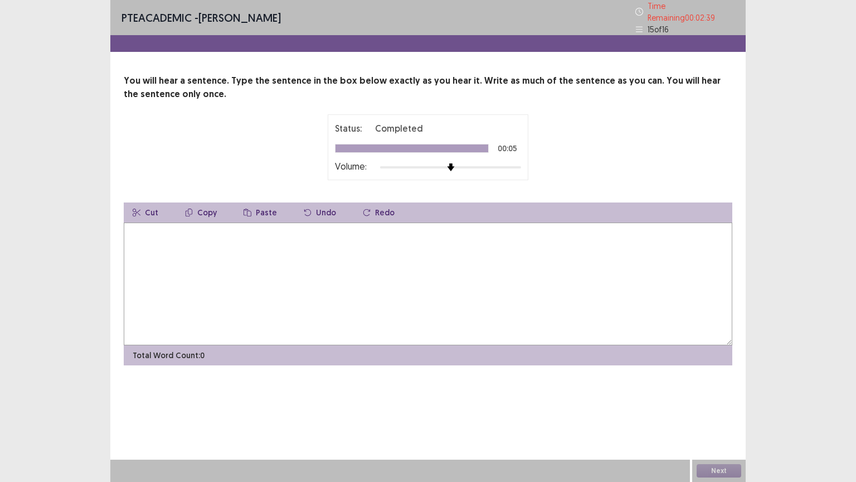
drag, startPoint x: 435, startPoint y: 207, endPoint x: 414, endPoint y: 246, distance: 44.1
click at [414, 246] on div "Cut Copy Paste Undo Redo Total Word Count: 0" at bounding box center [428, 283] width 609 height 163
click at [414, 246] on textarea at bounding box center [428, 283] width 609 height 123
type textarea "**********"
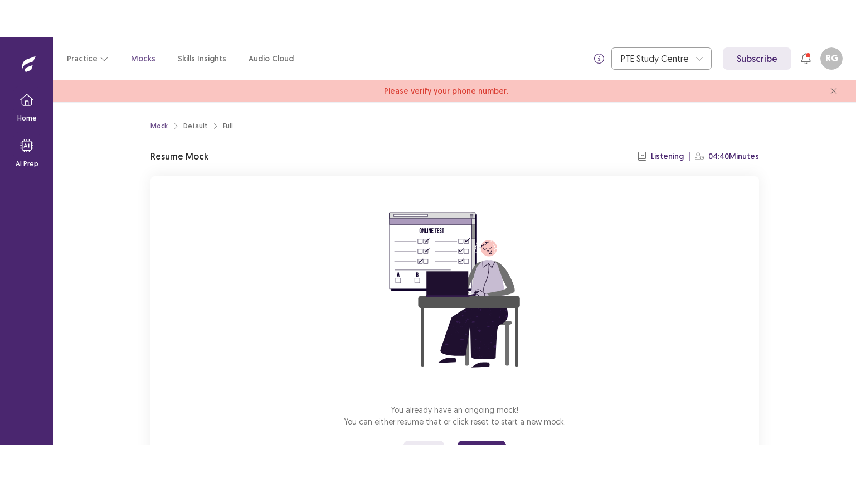
scroll to position [56, 0]
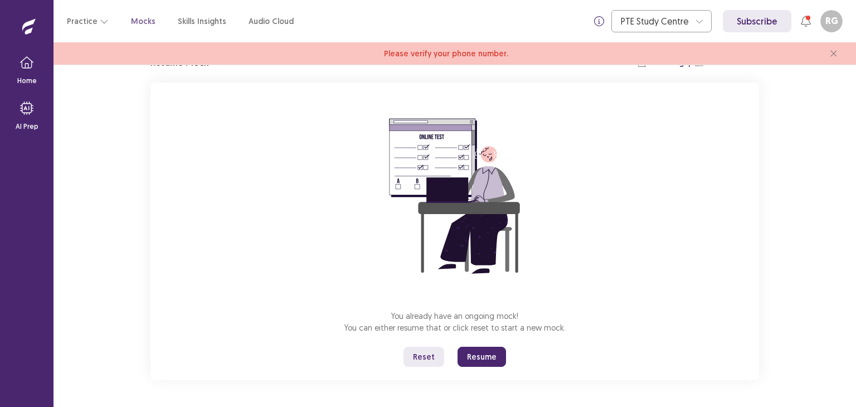
click at [496, 359] on button "Resume" at bounding box center [482, 357] width 48 height 20
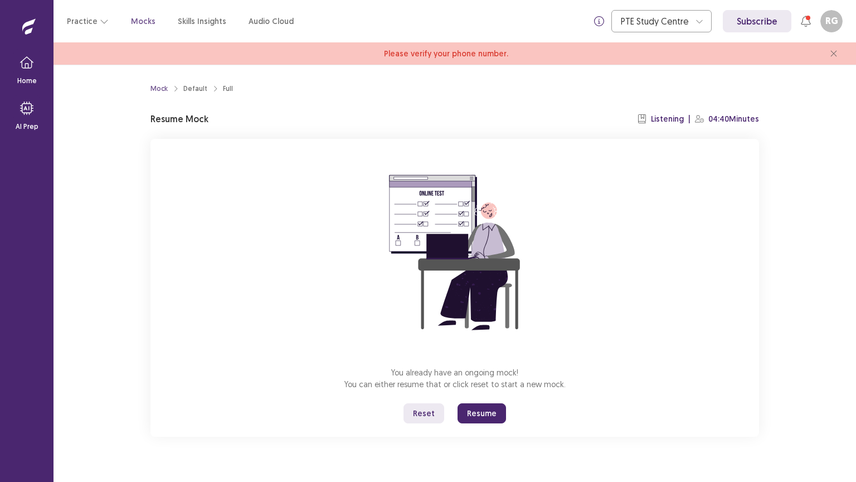
scroll to position [0, 0]
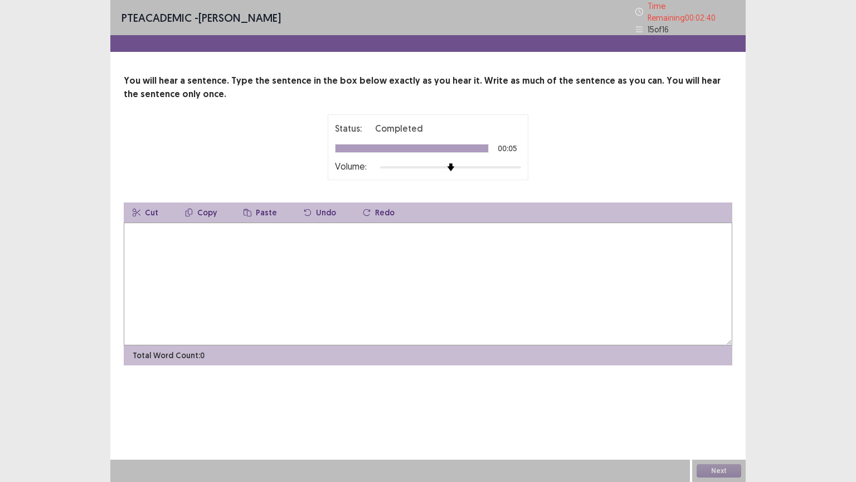
click at [299, 225] on textarea at bounding box center [428, 283] width 609 height 123
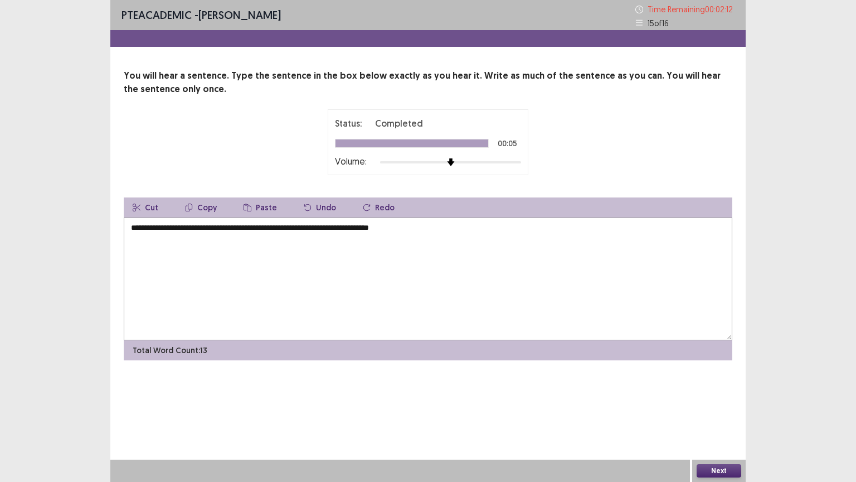
type textarea "**********"
click at [726, 406] on button "Next" at bounding box center [719, 470] width 45 height 13
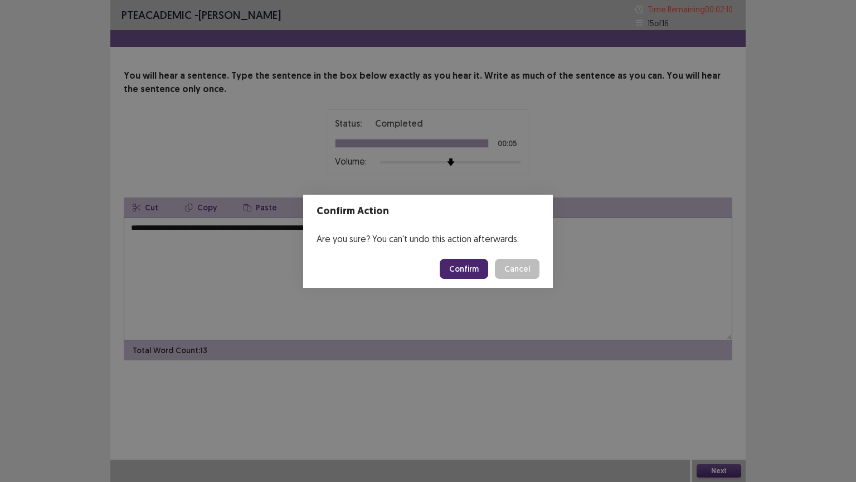
click at [479, 266] on button "Confirm" at bounding box center [464, 269] width 48 height 20
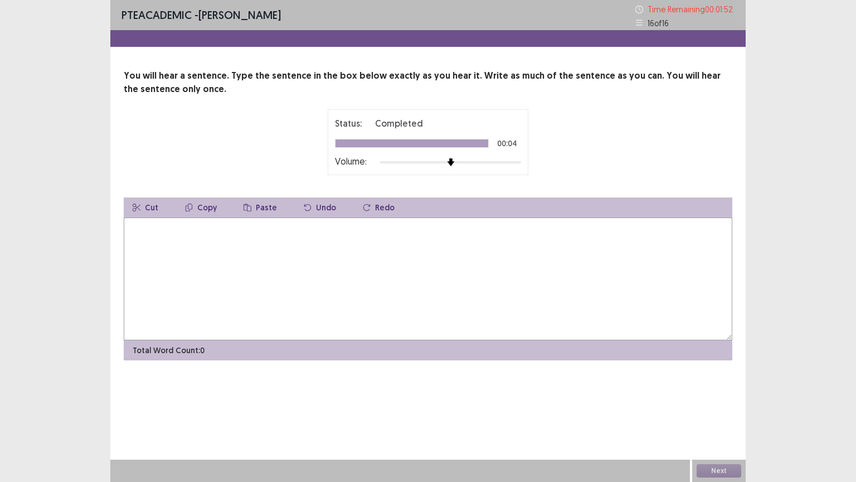
drag, startPoint x: 475, startPoint y: 227, endPoint x: 547, endPoint y: 185, distance: 83.9
click at [547, 185] on div "You will hear a sentence. Type the sentence in the box below exactly as you hea…" at bounding box center [427, 214] width 635 height 291
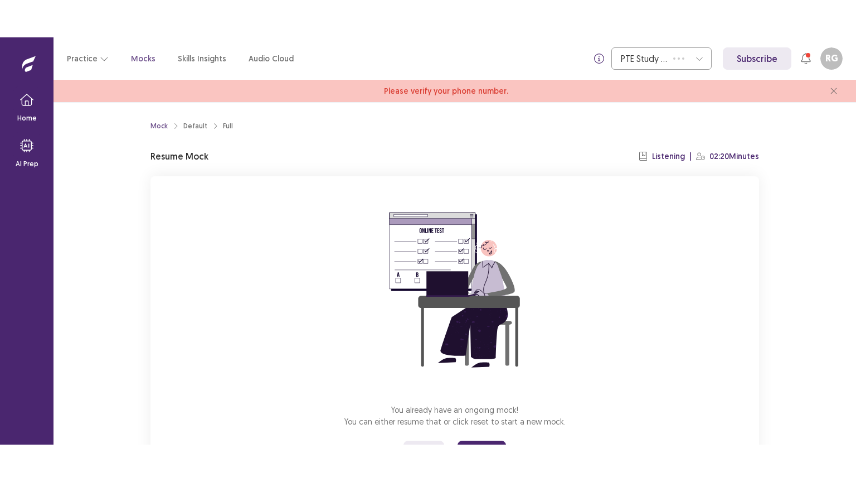
scroll to position [56, 0]
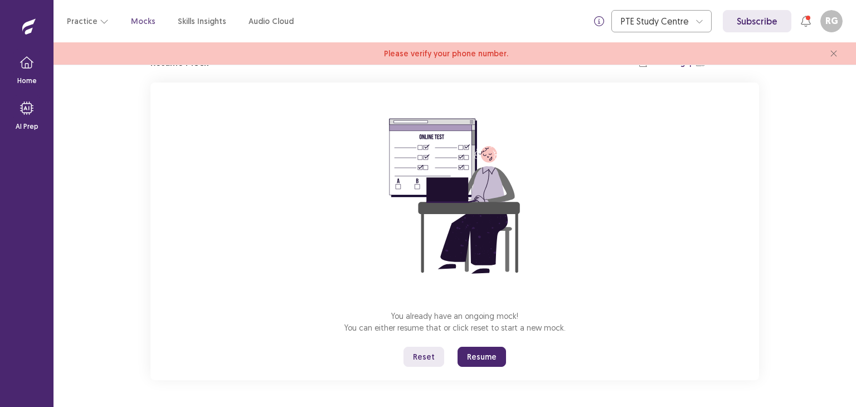
click at [476, 355] on button "Resume" at bounding box center [482, 357] width 48 height 20
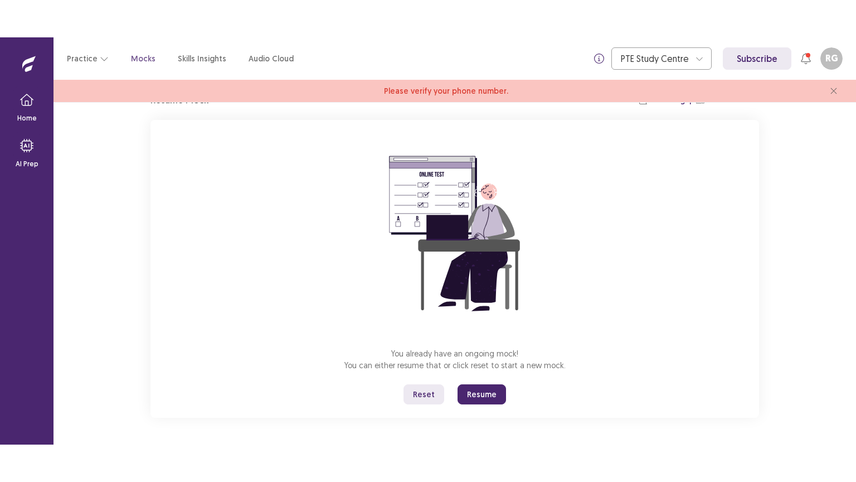
scroll to position [0, 0]
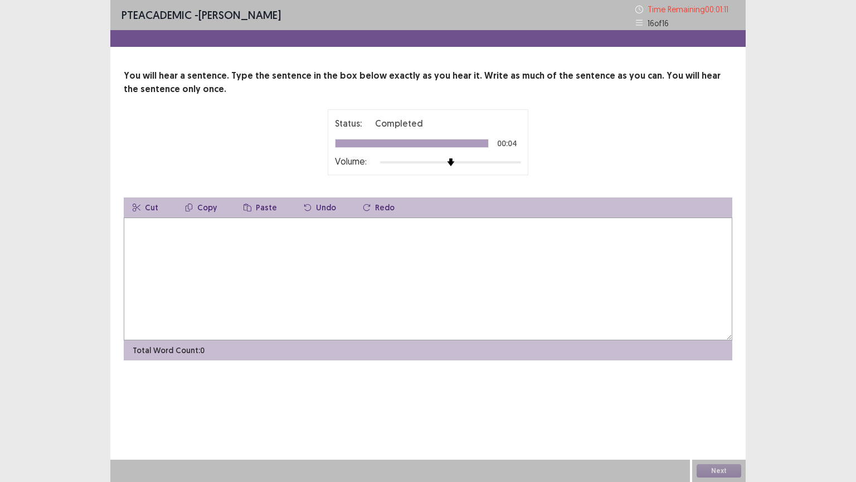
click at [355, 241] on textarea at bounding box center [428, 278] width 609 height 123
type textarea "**********"
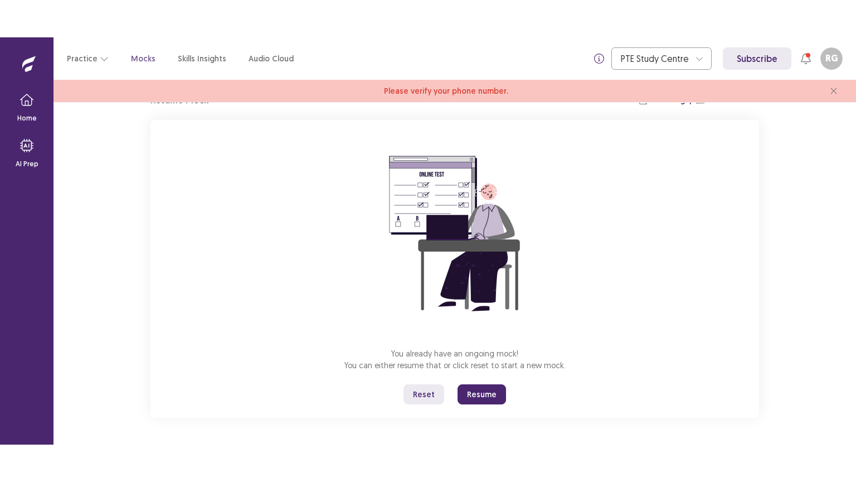
scroll to position [56, 0]
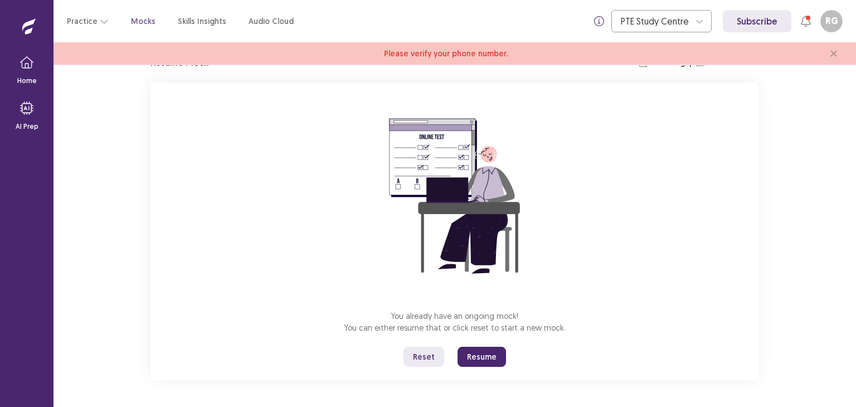
click at [480, 359] on button "Resume" at bounding box center [482, 357] width 48 height 20
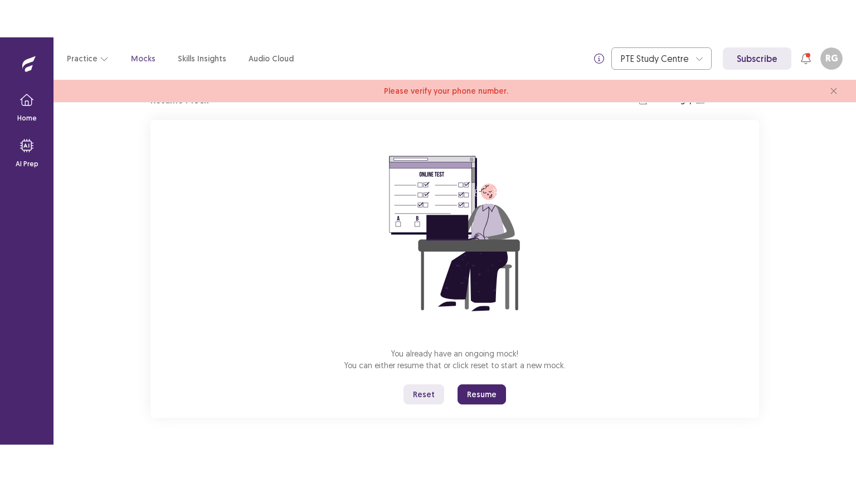
scroll to position [0, 0]
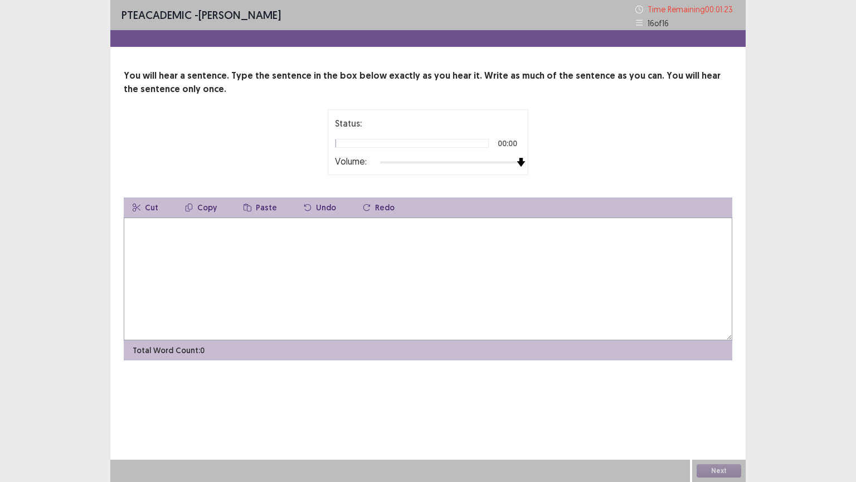
click at [516, 166] on div at bounding box center [450, 162] width 141 height 9
click at [464, 245] on textarea at bounding box center [428, 278] width 609 height 123
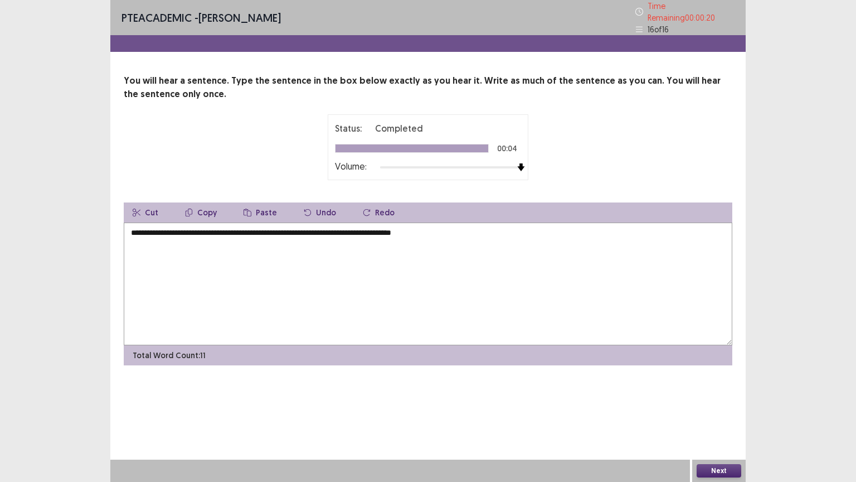
type textarea "**********"
click at [722, 406] on div "Next" at bounding box center [719, 470] width 54 height 22
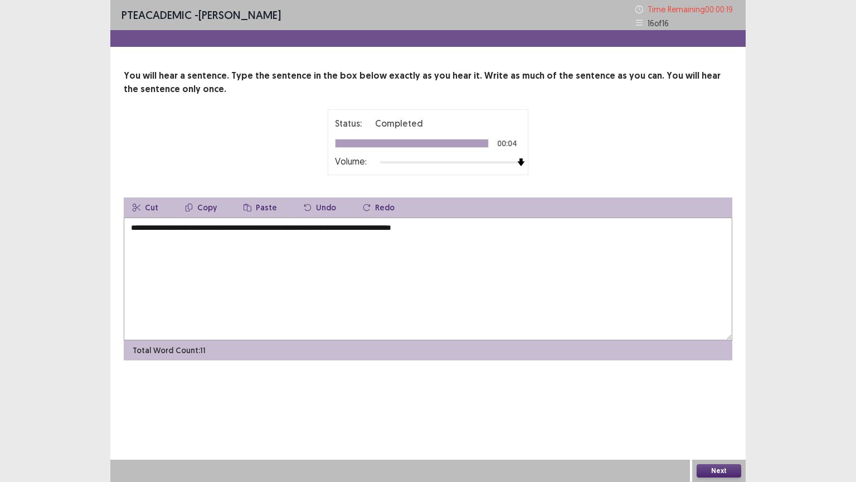
click at [722, 406] on button "Next" at bounding box center [719, 470] width 45 height 13
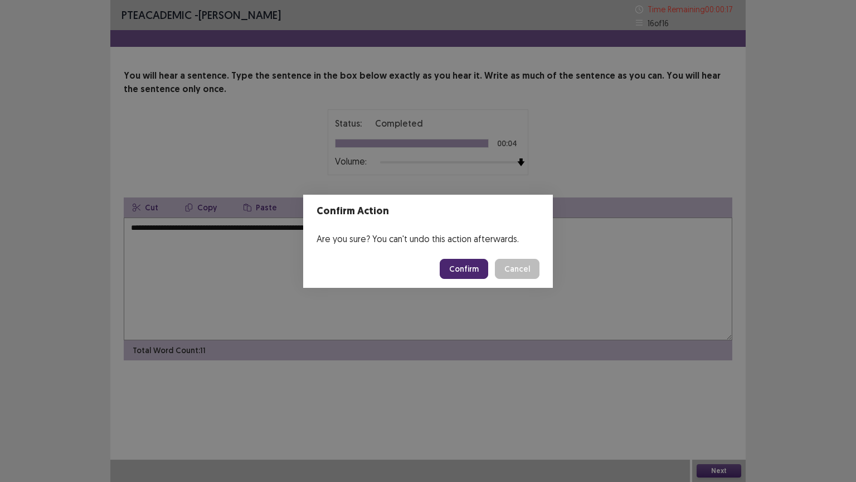
click at [475, 264] on button "Confirm" at bounding box center [464, 269] width 48 height 20
